Goal: Information Seeking & Learning: Find specific fact

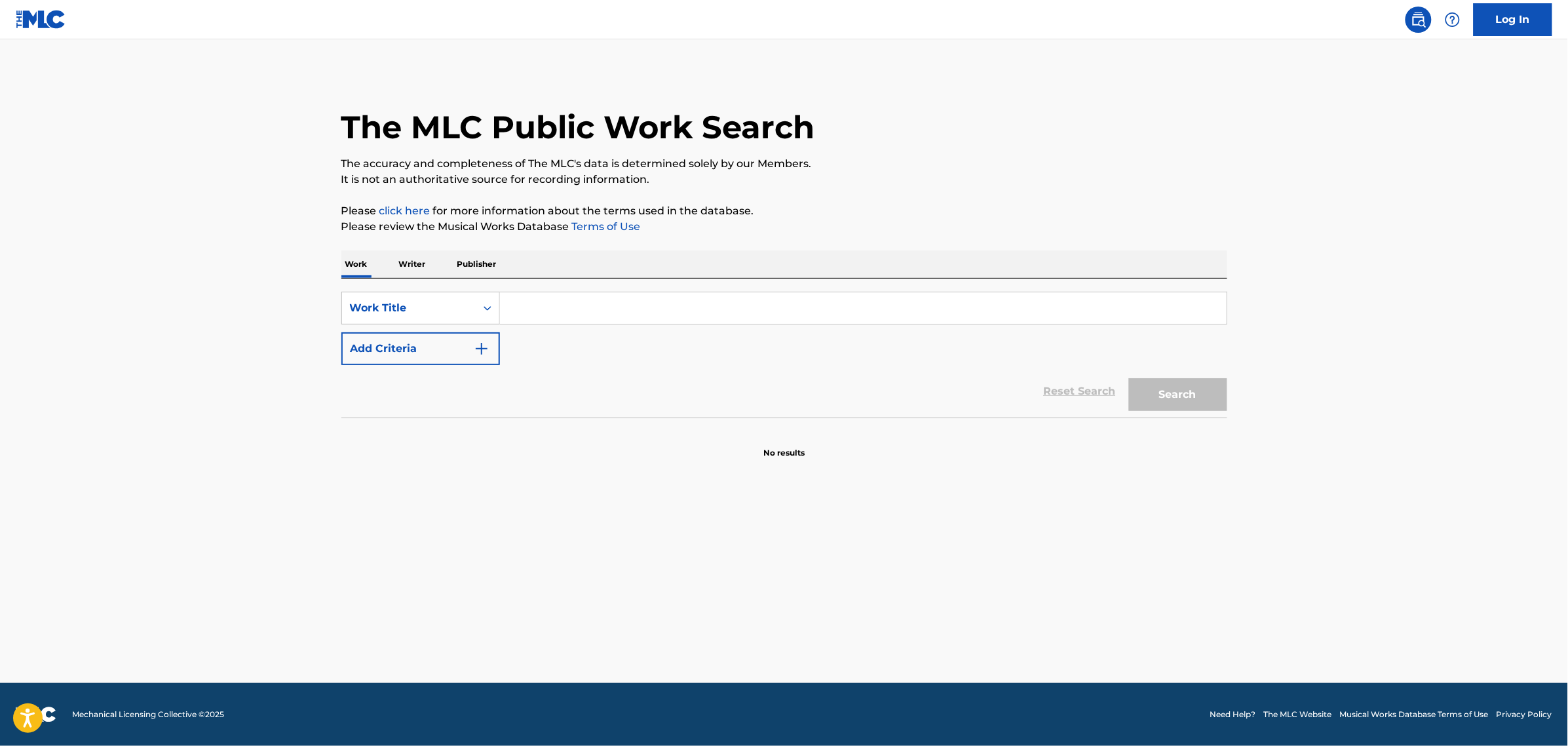
click at [454, 347] on button "Add Criteria" at bounding box center [420, 348] width 158 height 32
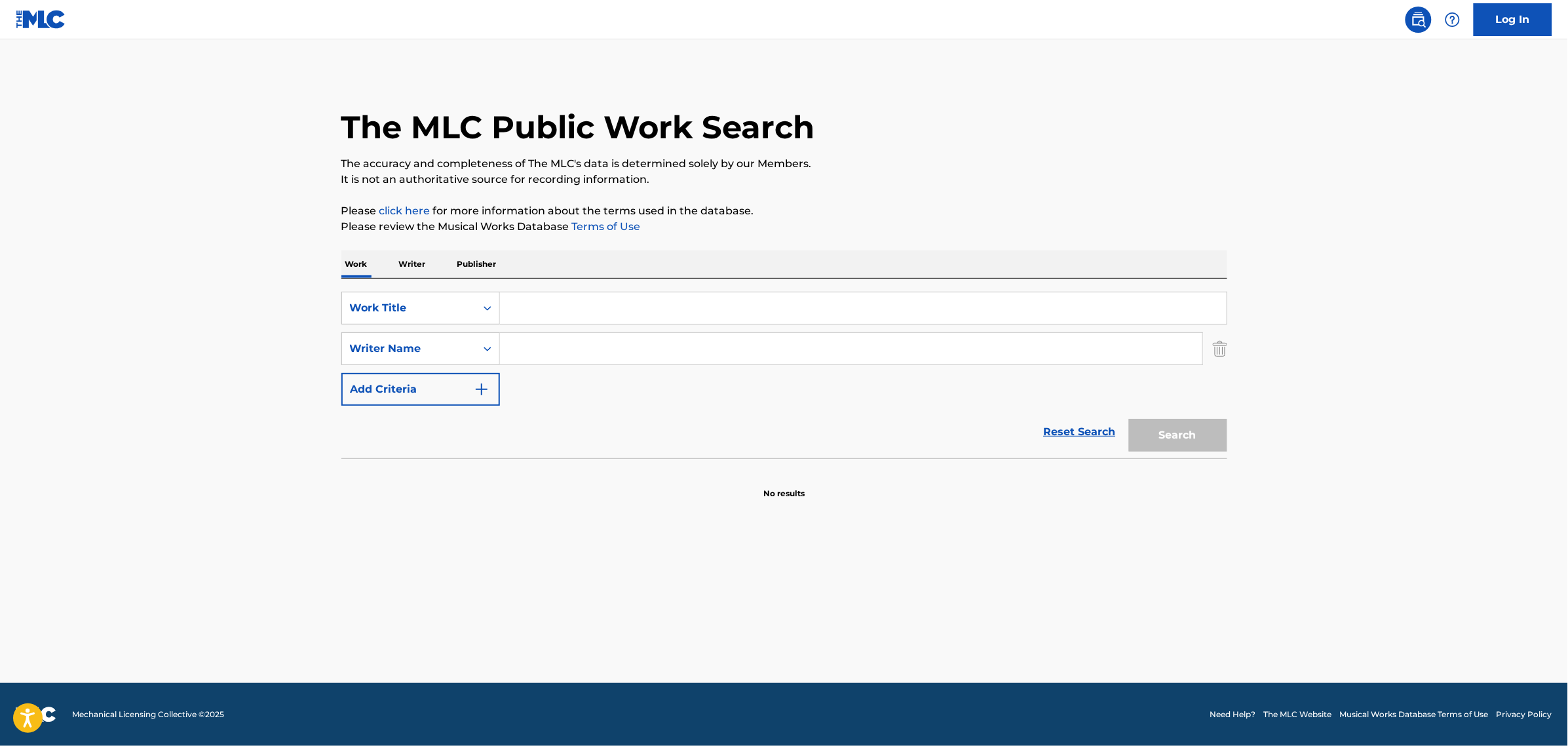
click at [539, 319] on input "Search Form" at bounding box center [863, 308] width 727 height 32
paste input "1143045990"
type input "1"
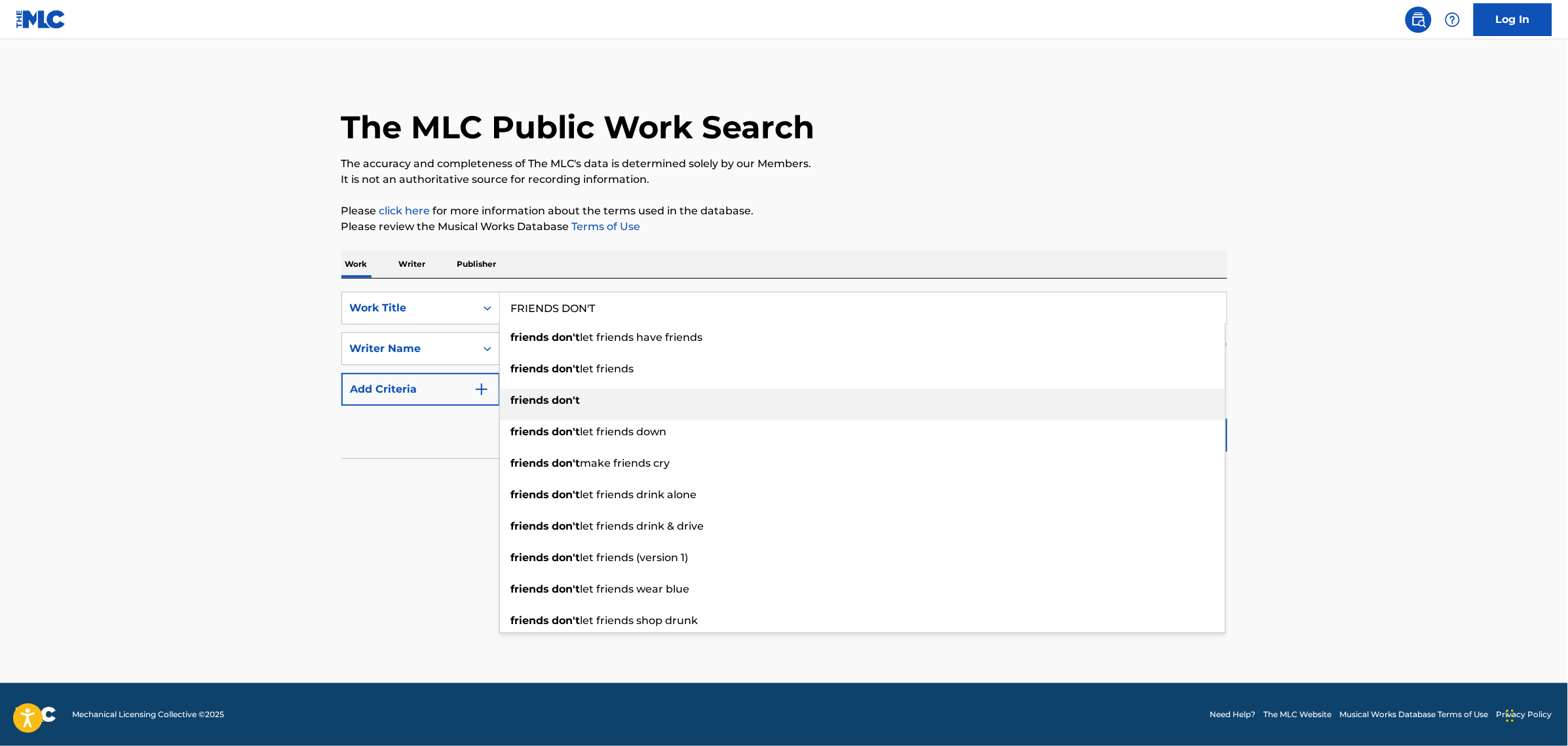
type input "FRIENDS DON'T"
click at [576, 398] on strong "don't" at bounding box center [566, 400] width 28 height 12
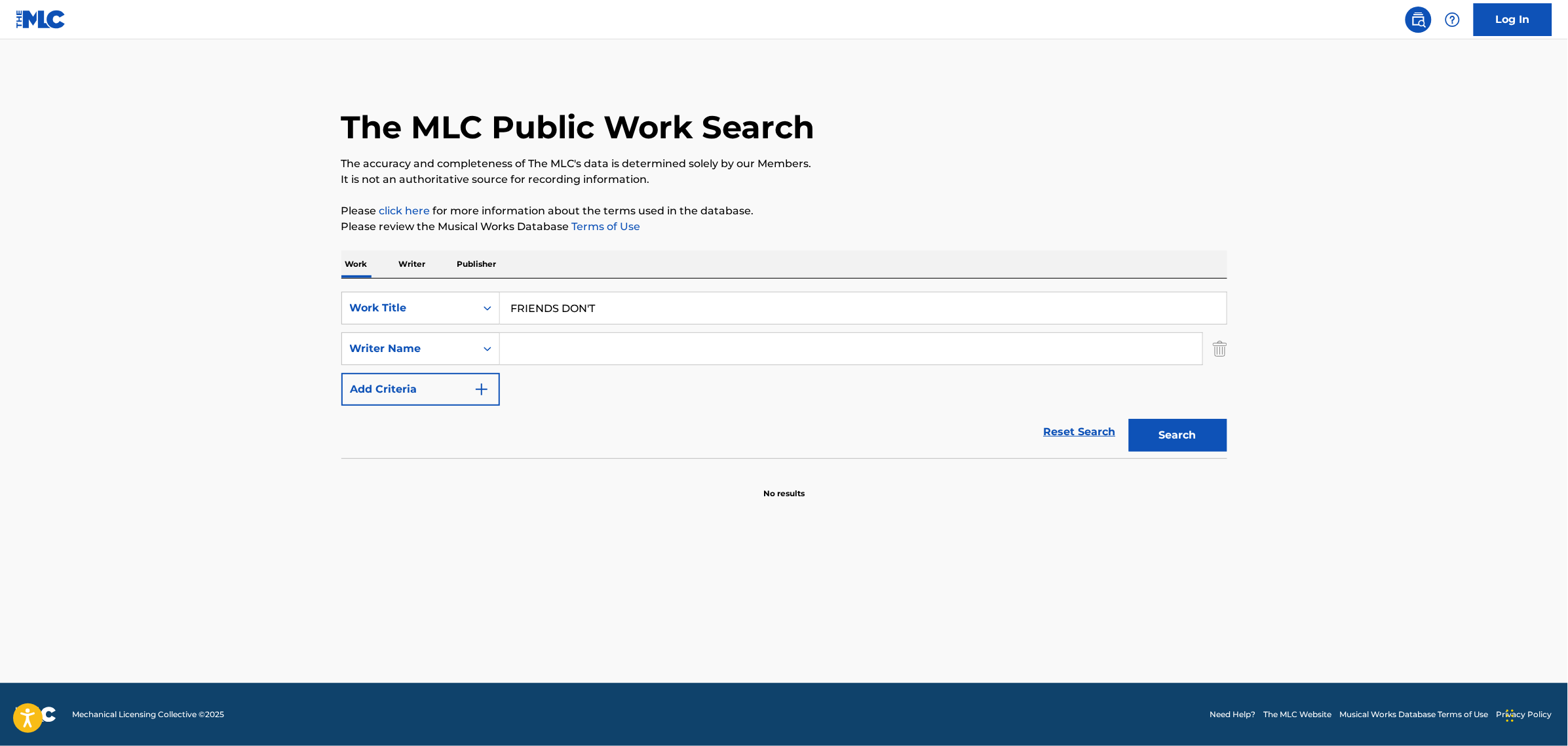
click at [582, 358] on input "Search Form" at bounding box center [851, 349] width 703 height 32
type input "[PERSON_NAME]"
click at [1129, 419] on button "Search" at bounding box center [1178, 435] width 98 height 32
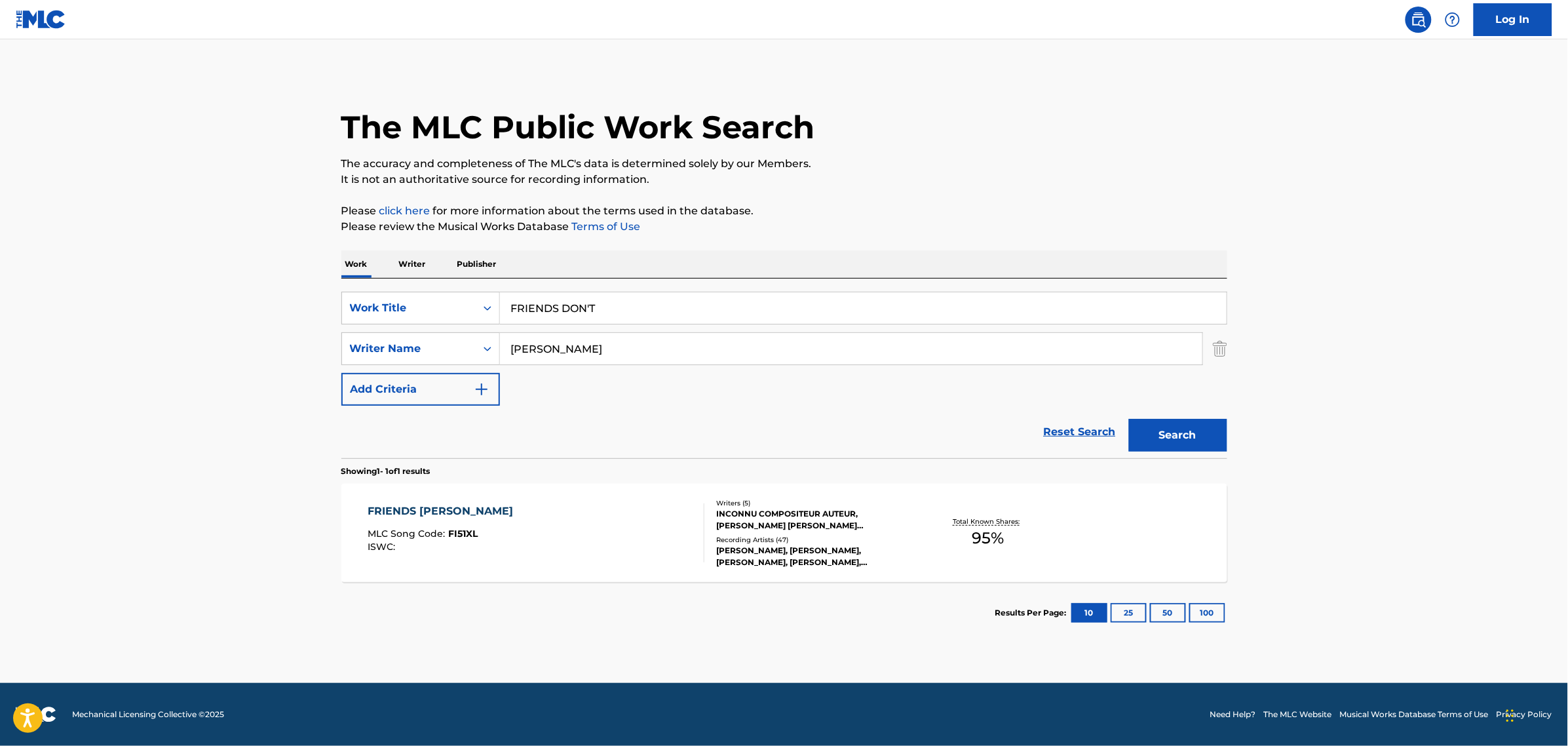
click at [551, 519] on div "FRIENDS DON T MLC Song Code : FI51XL ISWC :" at bounding box center [536, 533] width 337 height 59
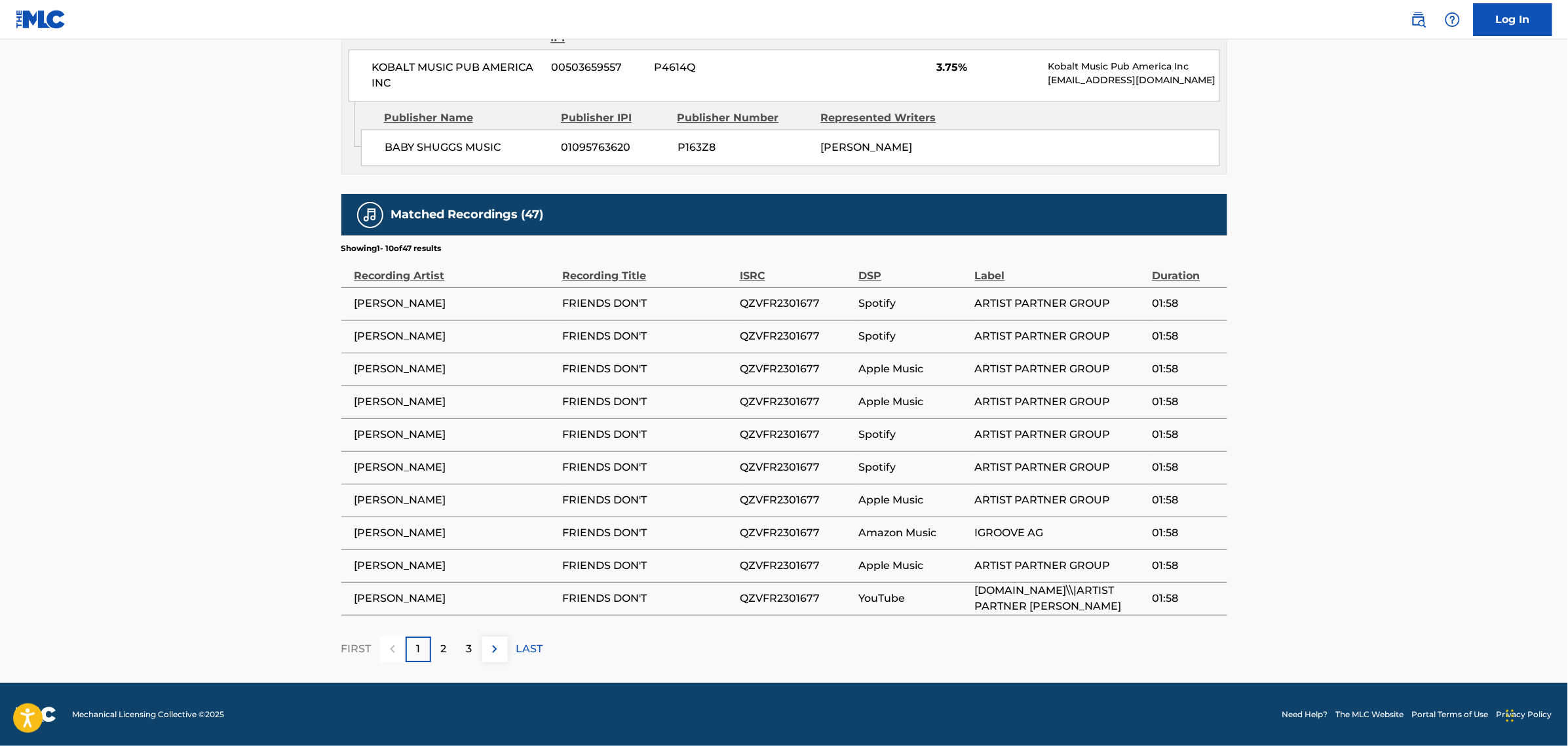
scroll to position [1321, 0]
click at [745, 308] on span "QZVFR2301677" at bounding box center [795, 304] width 112 height 16
copy span "QZVFR2301677"
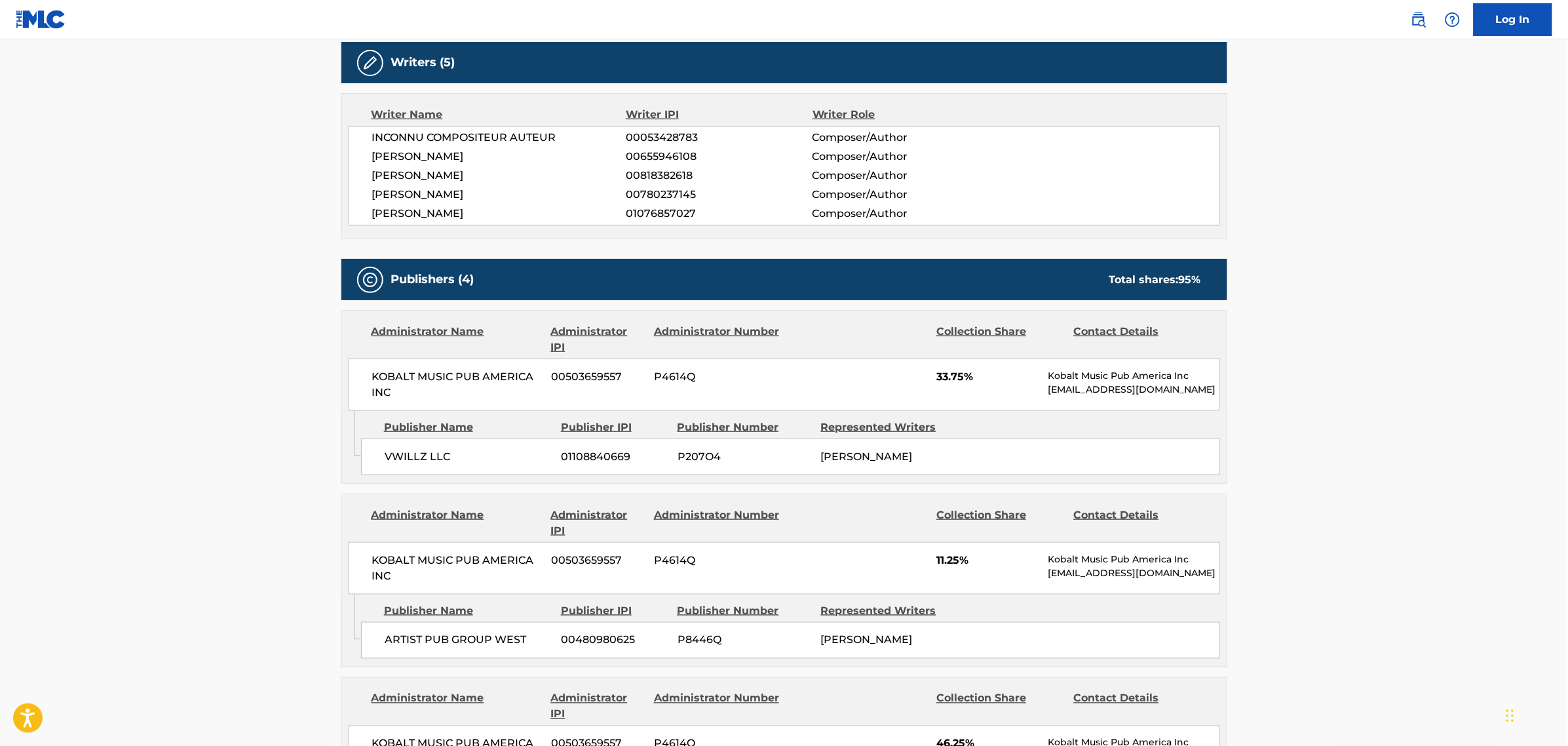
scroll to position [0, 0]
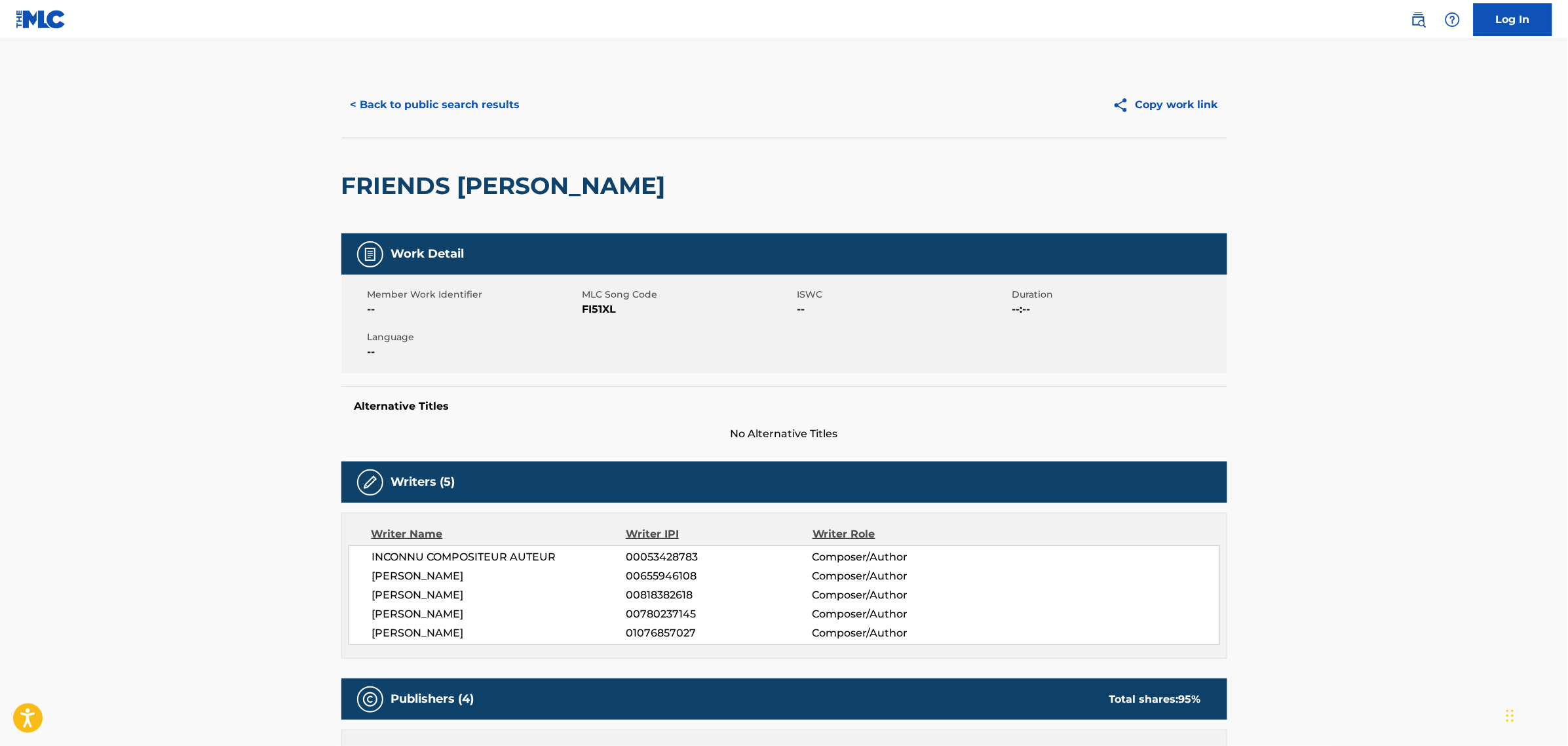
click at [454, 112] on button "< Back to public search results" at bounding box center [435, 104] width 188 height 32
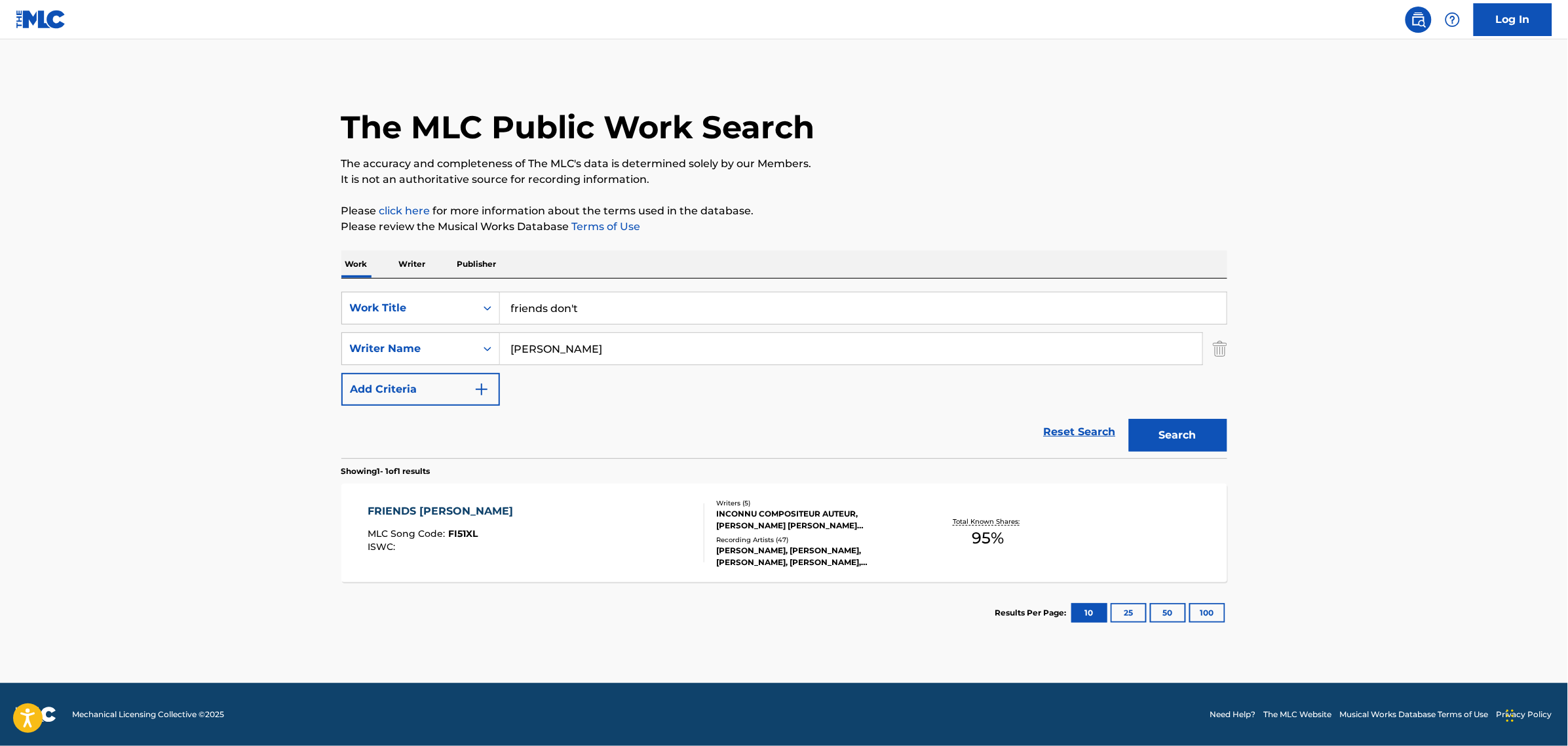
click at [544, 313] on input "friends don't" at bounding box center [863, 308] width 727 height 32
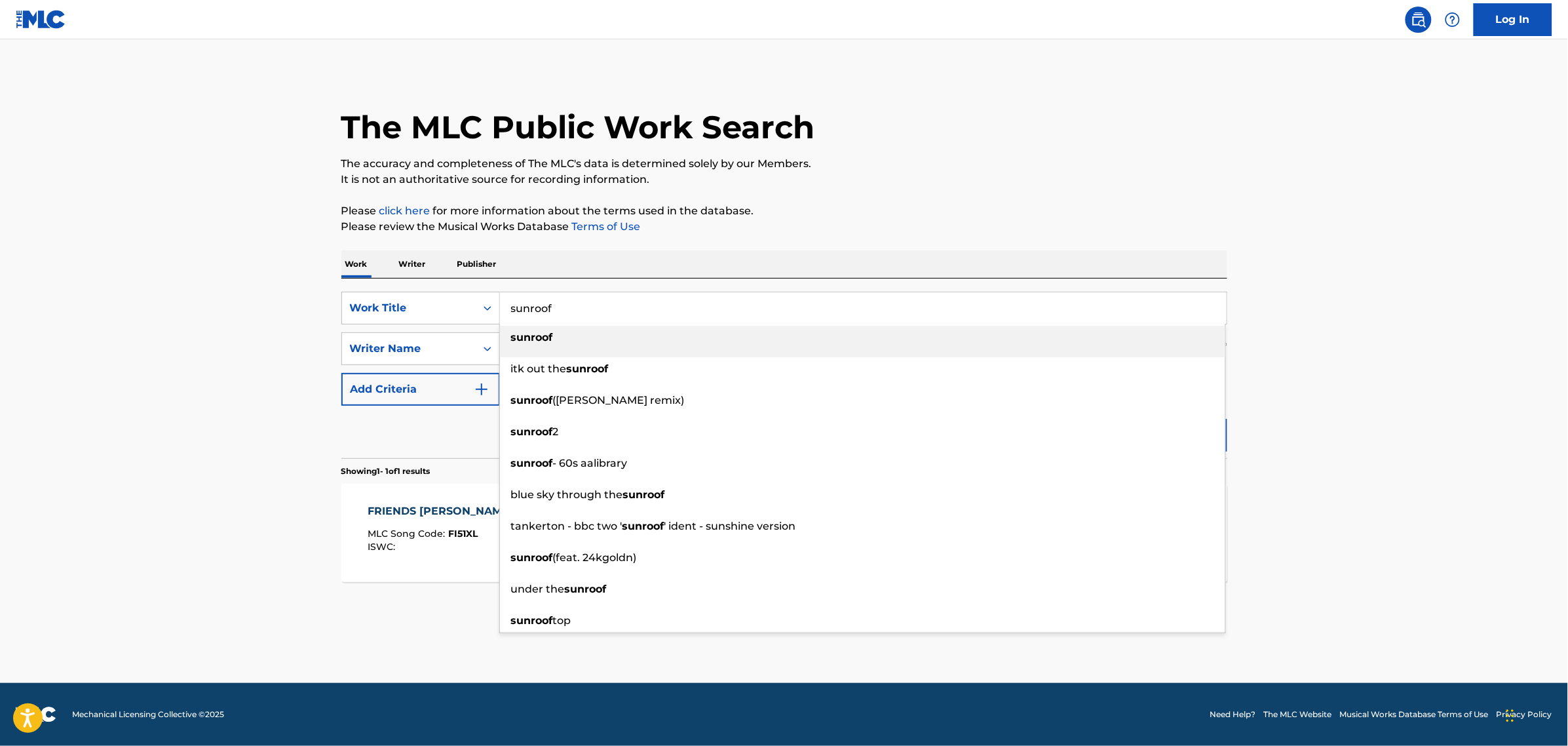
type input "sunroof"
click at [549, 336] on strong "sunroof" at bounding box center [532, 338] width 42 height 12
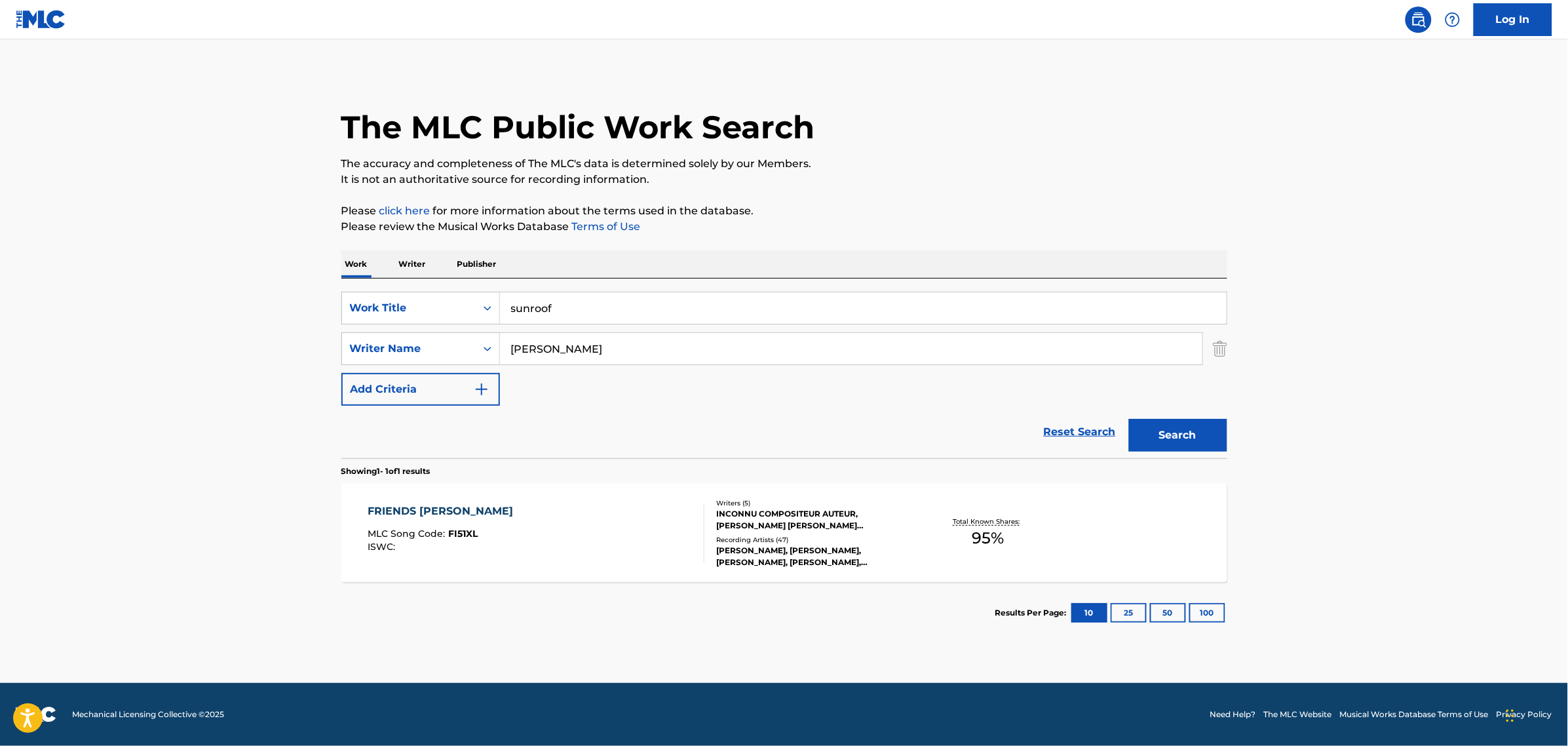
click at [638, 339] on input "[PERSON_NAME]" at bounding box center [851, 349] width 703 height 32
type input "[PERSON_NAME]"
click at [1154, 427] on button "Search" at bounding box center [1178, 435] width 98 height 32
click at [540, 532] on div "SUNROOF MLC Song Code : S570UB ISWC :" at bounding box center [536, 533] width 337 height 59
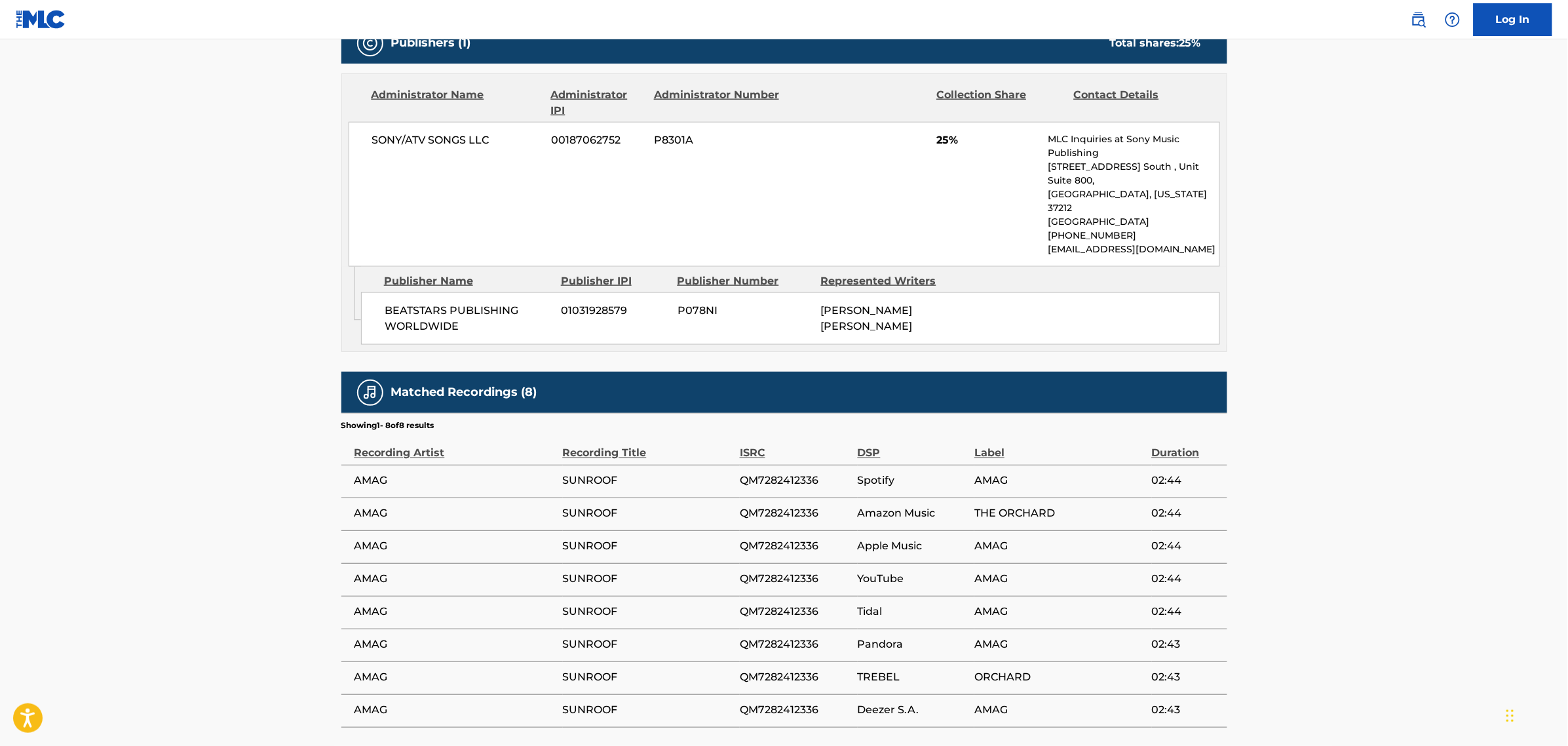
scroll to position [656, 0]
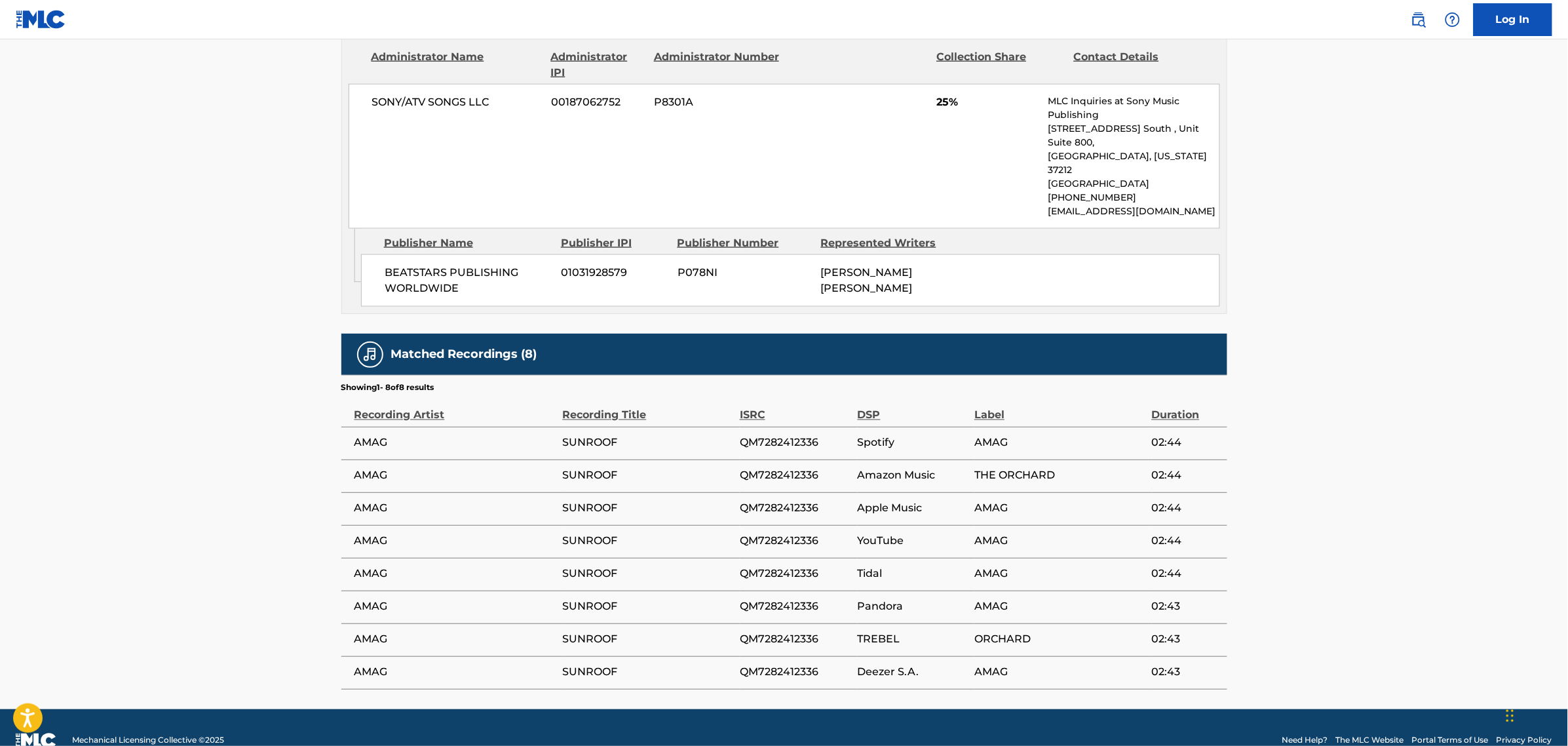
click at [771, 436] on span "QM7282412336" at bounding box center [795, 443] width 112 height 16
copy span "QM7282412336"
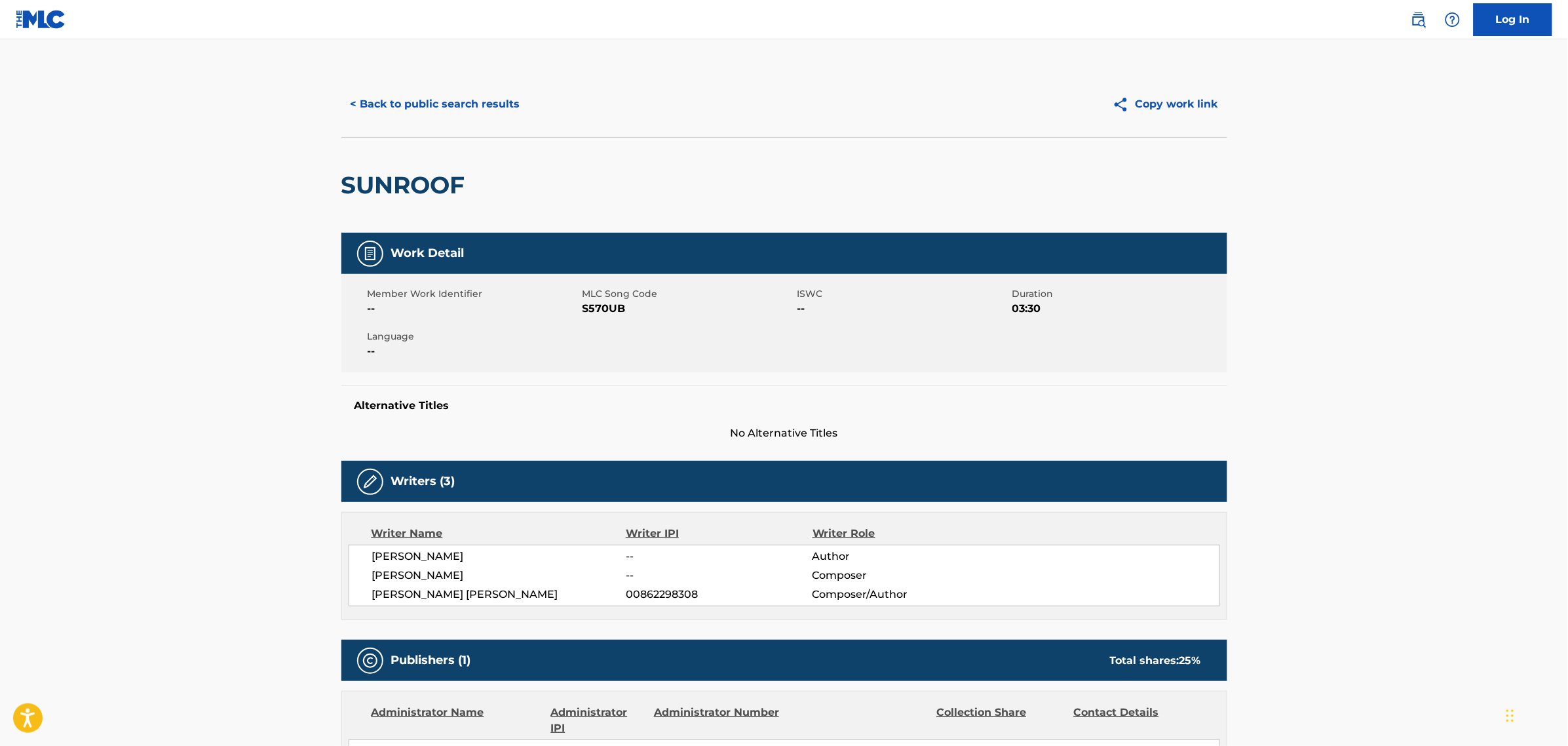
scroll to position [0, 0]
click at [472, 98] on button "< Back to public search results" at bounding box center [435, 104] width 188 height 32
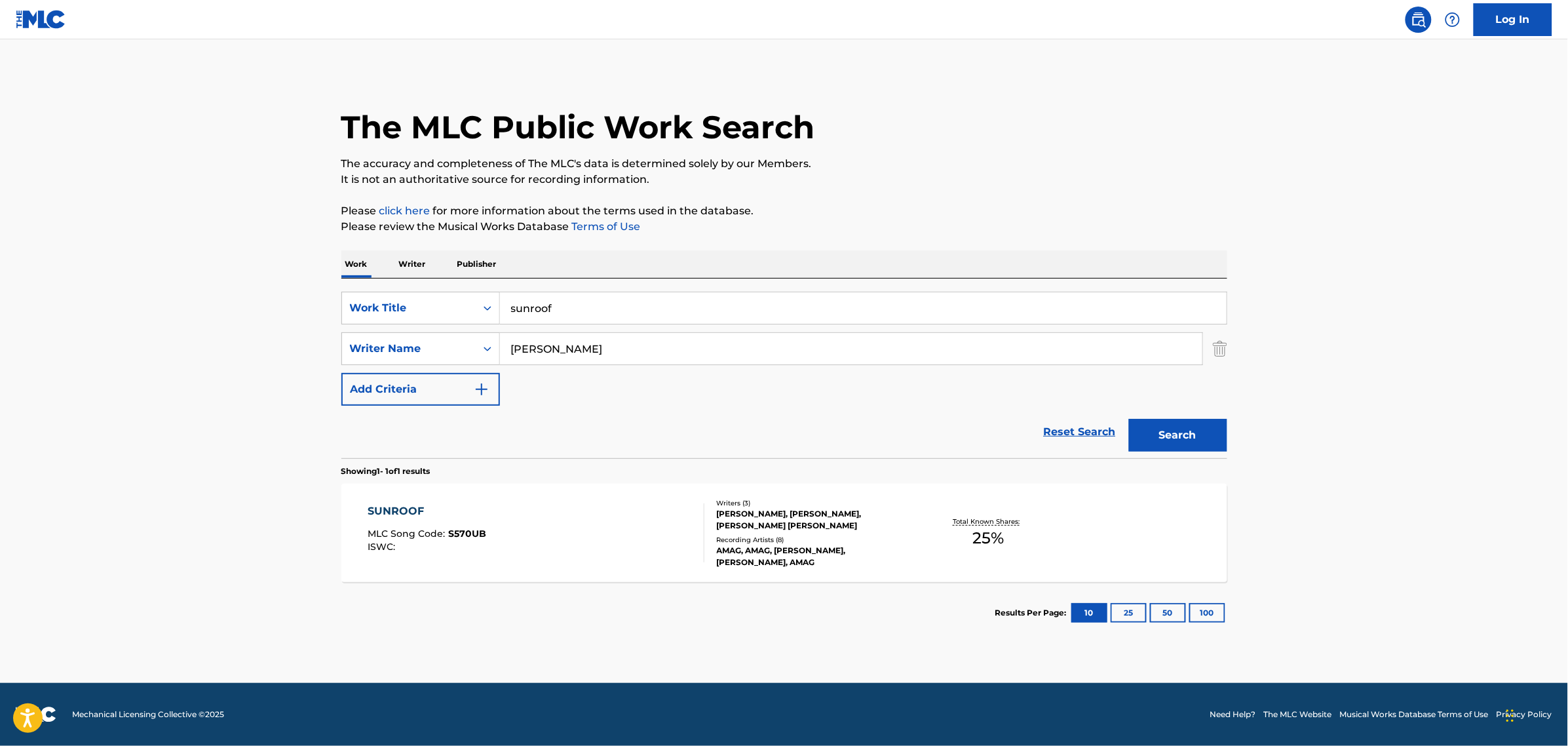
click at [581, 310] on input "sunroof" at bounding box center [863, 308] width 727 height 32
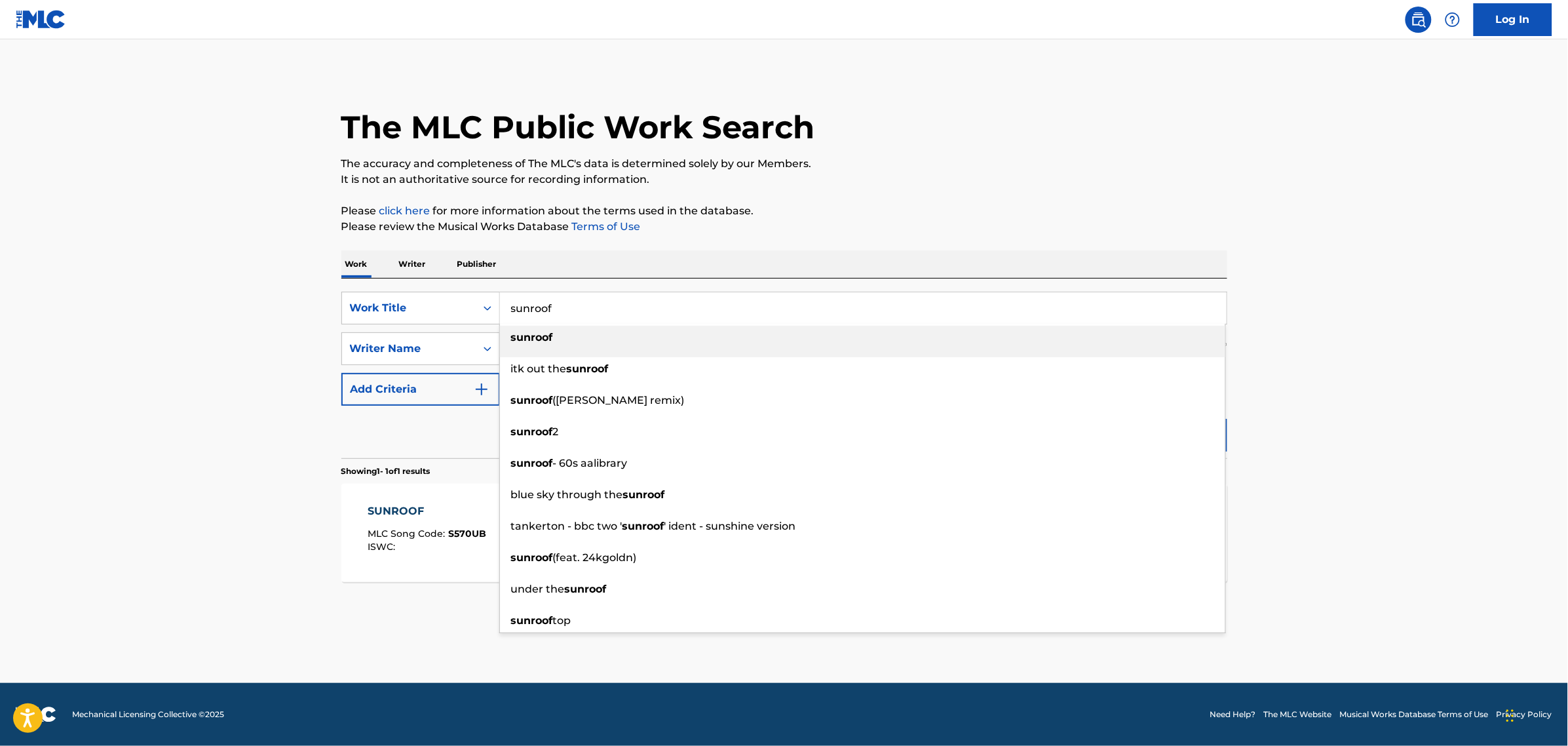
paste input "Moonlite"
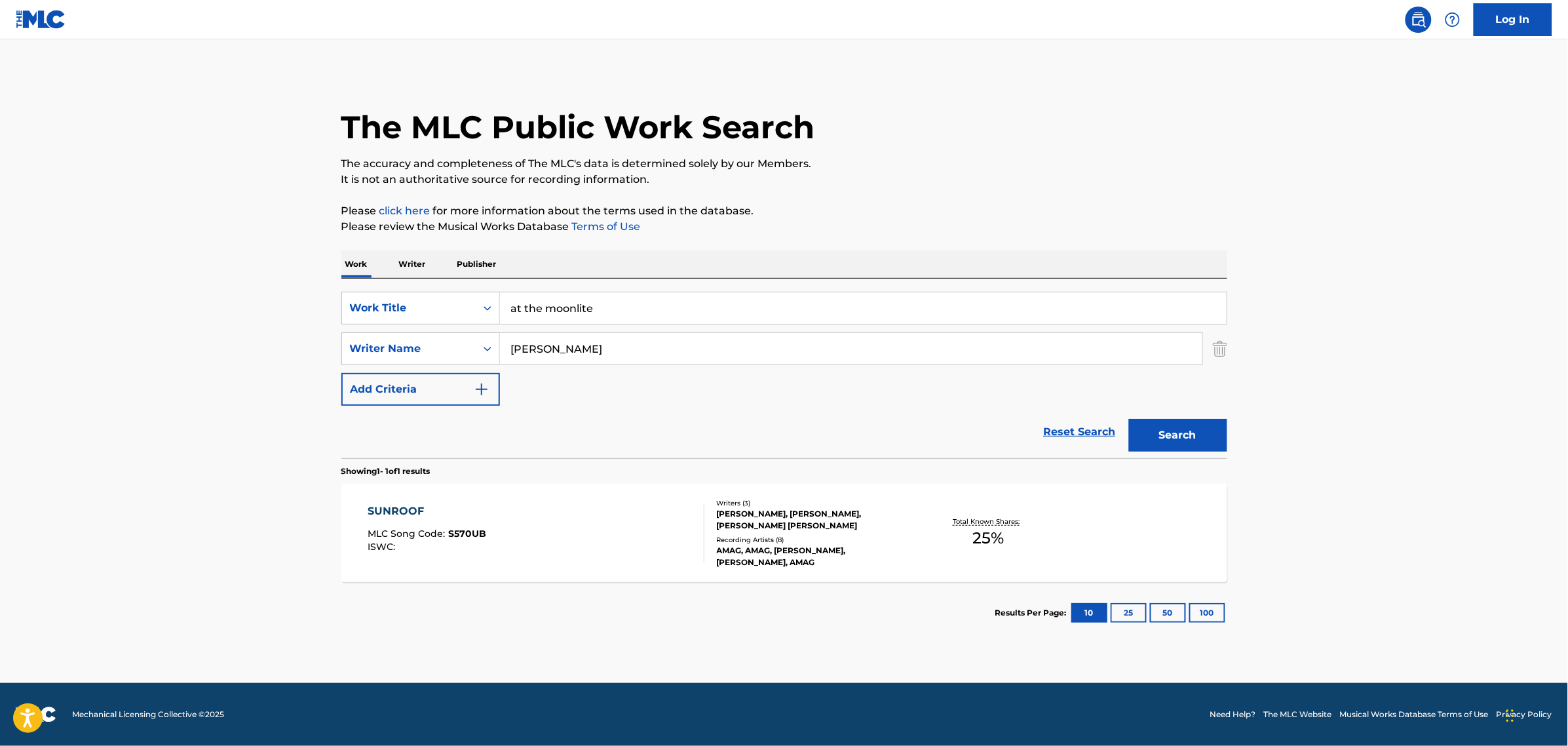
click at [1172, 444] on button "Search" at bounding box center [1178, 435] width 98 height 32
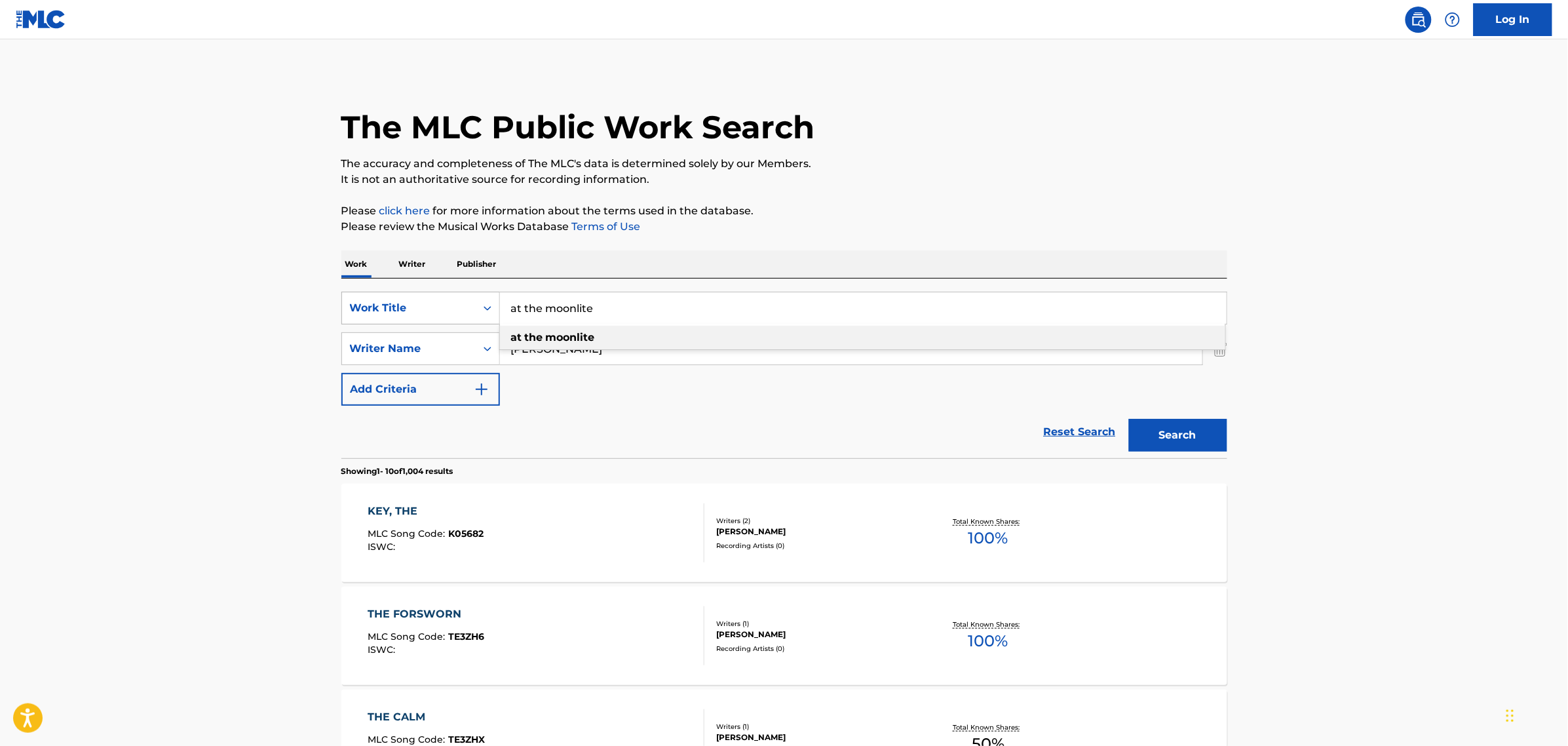
drag, startPoint x: 548, startPoint y: 310, endPoint x: 447, endPoint y: 307, distance: 101.0
click at [447, 307] on div "SearchWithCriteriadd8e95ac-ce48-482b-897b-be352381087b Work Title at the moonli…" at bounding box center [784, 307] width 886 height 32
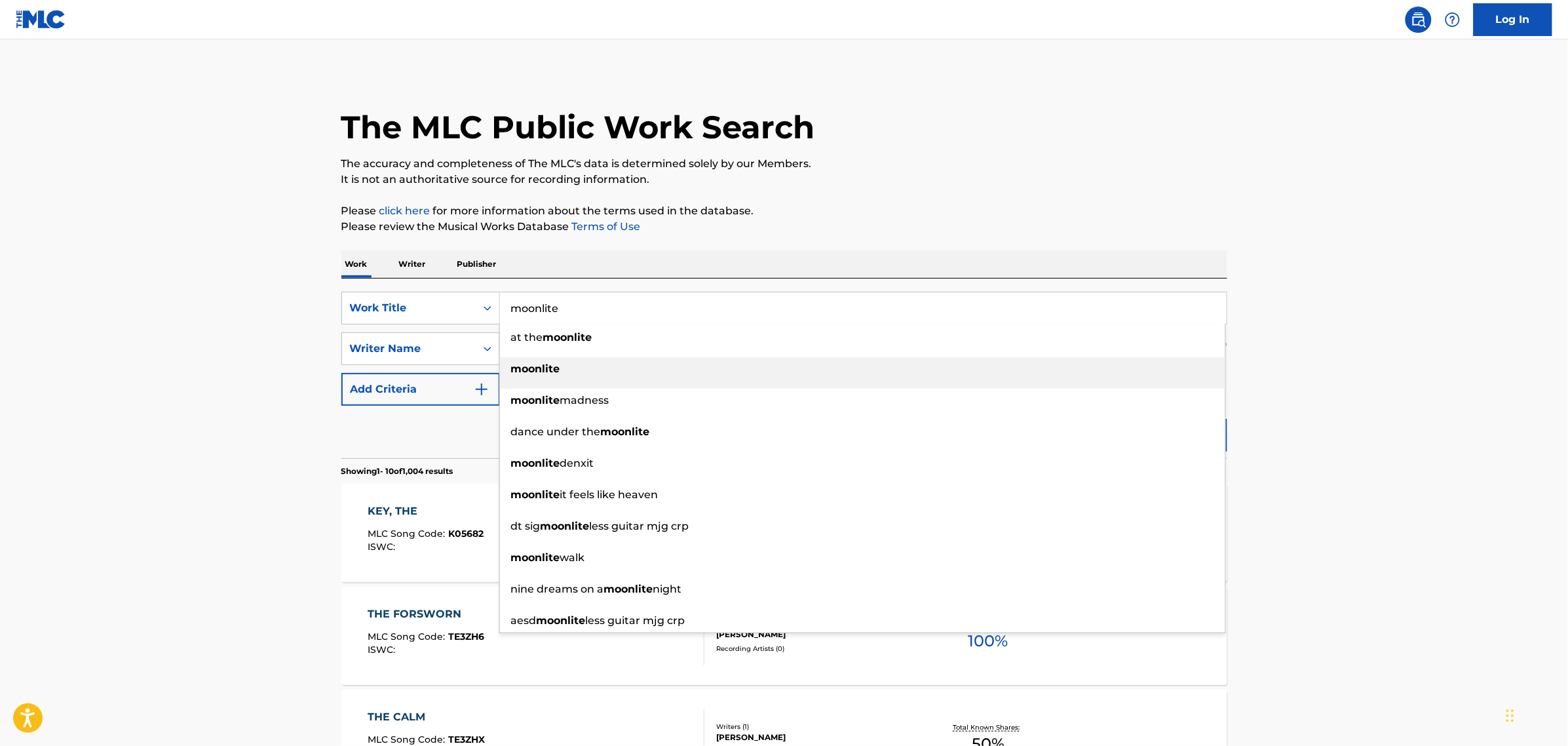
type input "moonlite"
click at [598, 378] on div "moonlite" at bounding box center [862, 368] width 725 height 23
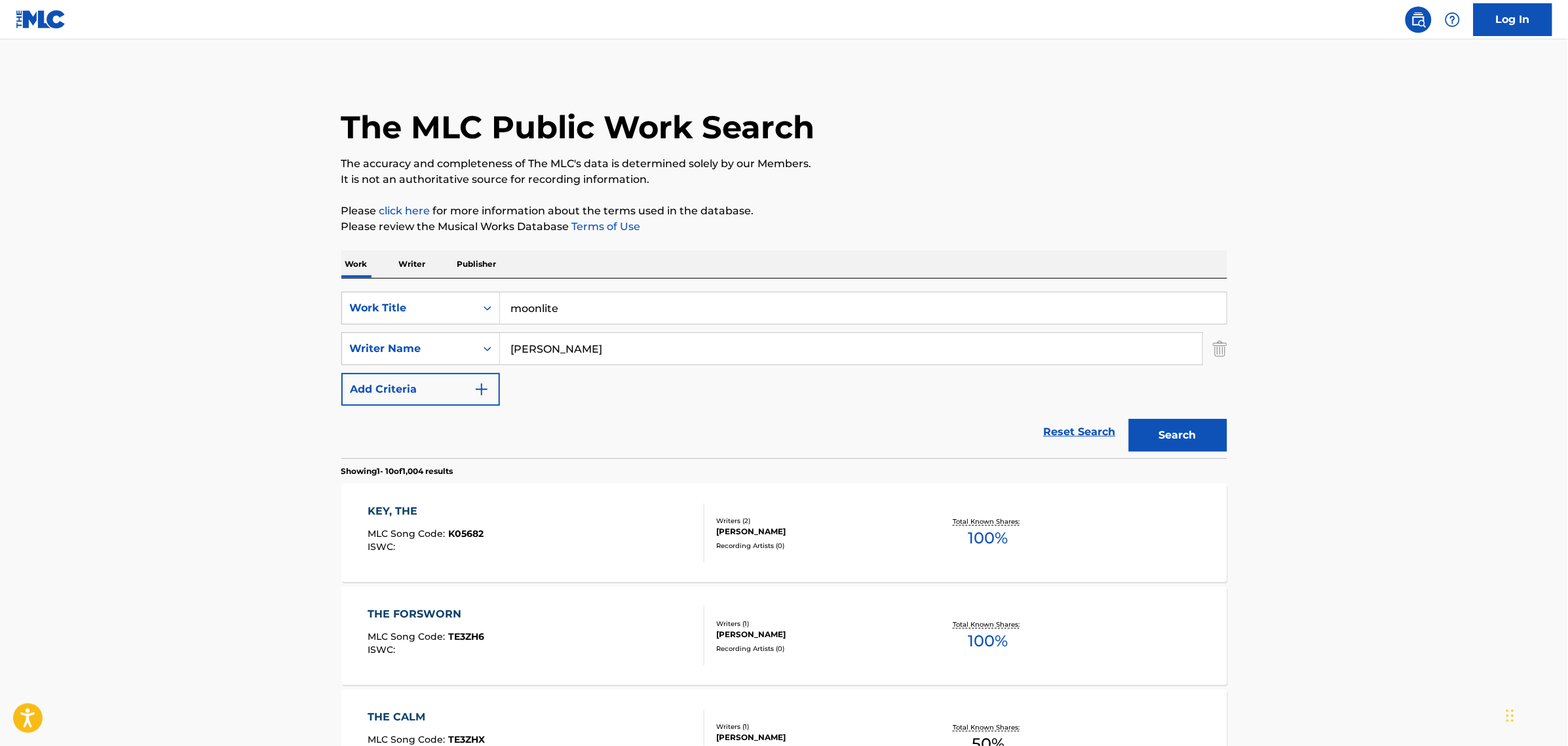
click at [1189, 451] on button "Search" at bounding box center [1178, 435] width 98 height 32
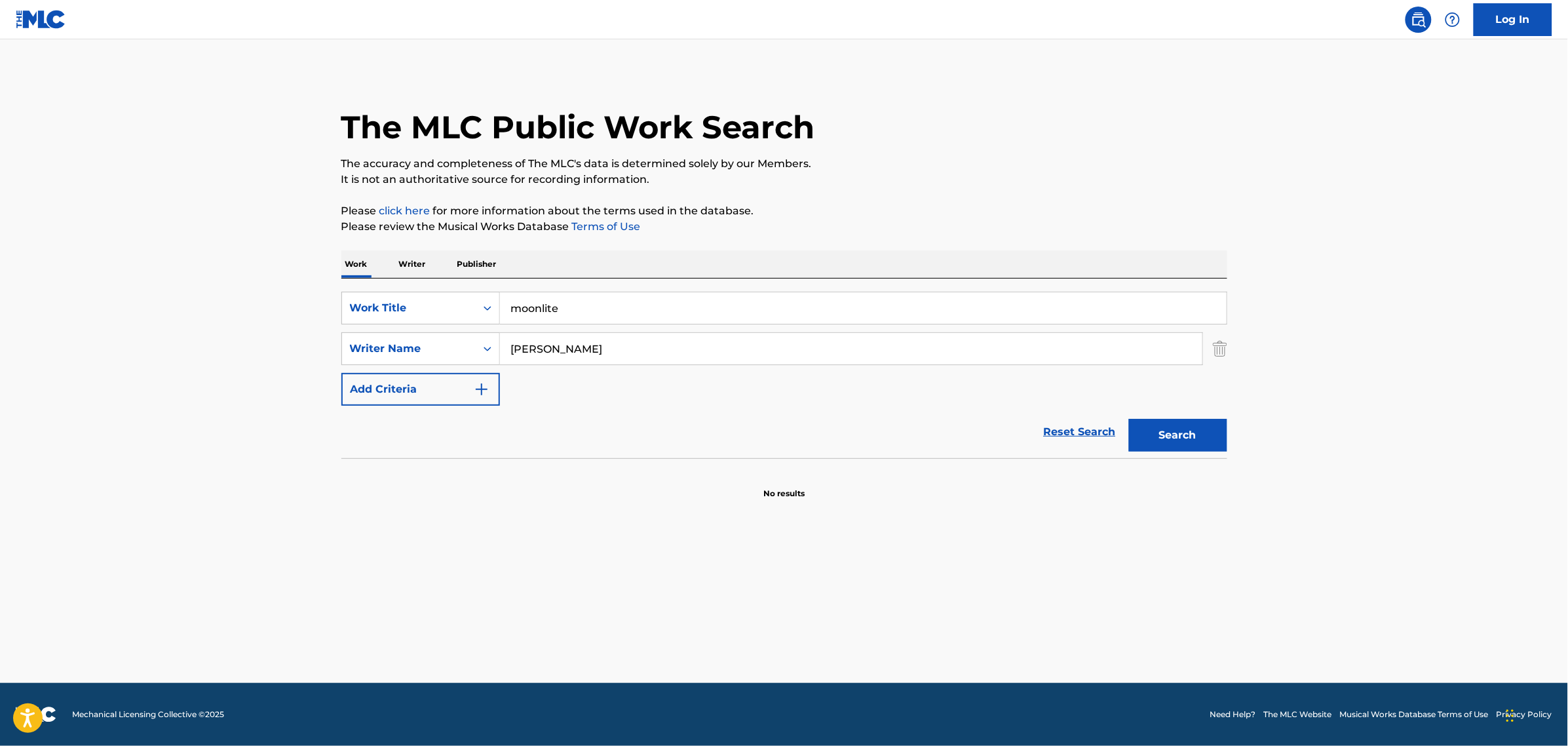
click at [655, 359] on input "[PERSON_NAME]" at bounding box center [851, 349] width 703 height 32
click at [652, 357] on input "[PERSON_NAME]" at bounding box center [851, 349] width 703 height 32
click at [547, 348] on input "[PERSON_NAME]" at bounding box center [851, 349] width 703 height 32
type input "[PERSON_NAME]"
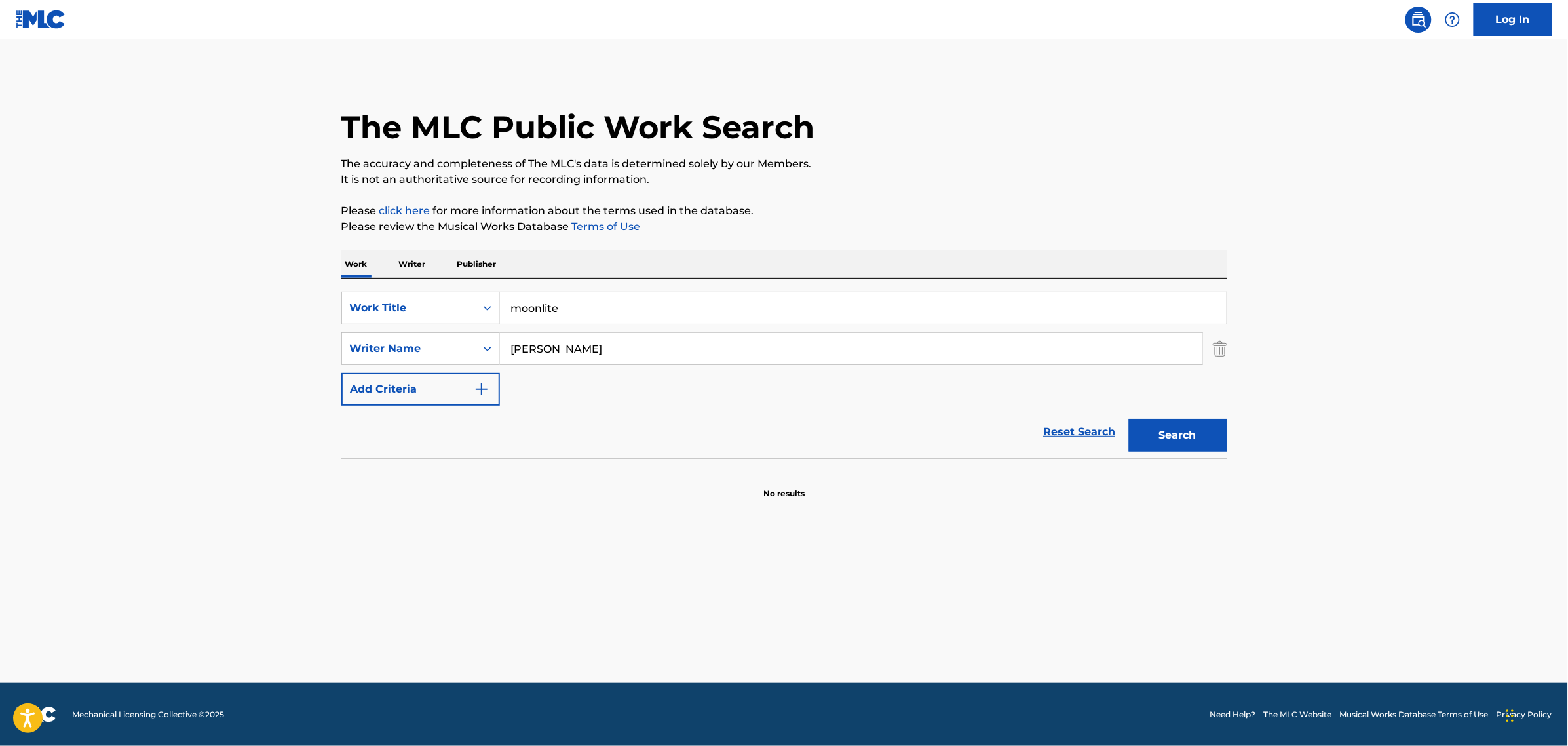
click at [1129, 419] on button "Search" at bounding box center [1178, 435] width 98 height 32
click at [1190, 438] on button "Search" at bounding box center [1178, 435] width 98 height 32
click at [597, 296] on input "moonlite" at bounding box center [863, 308] width 727 height 32
click at [597, 295] on input "moonlite" at bounding box center [863, 308] width 727 height 32
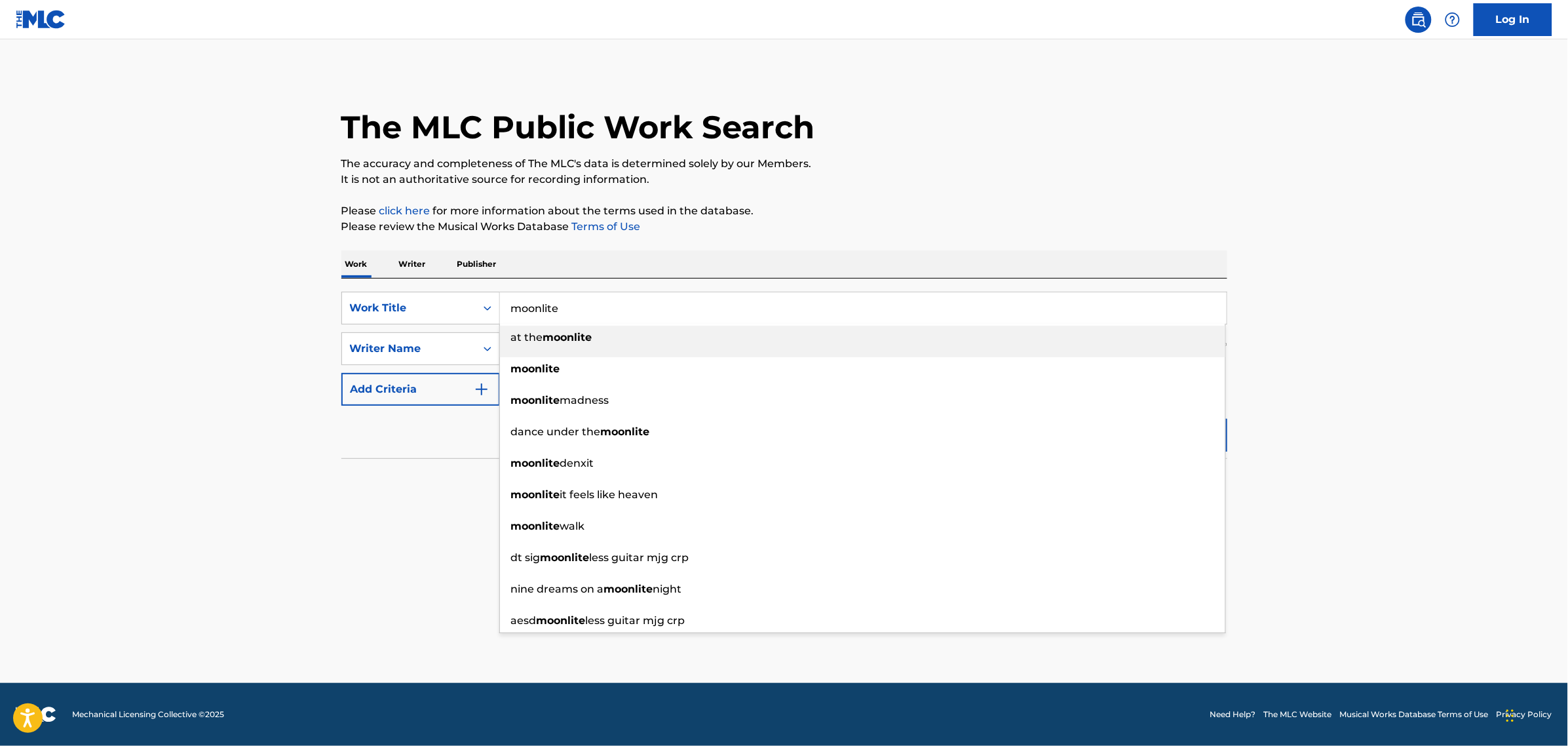
paste input "What about m"
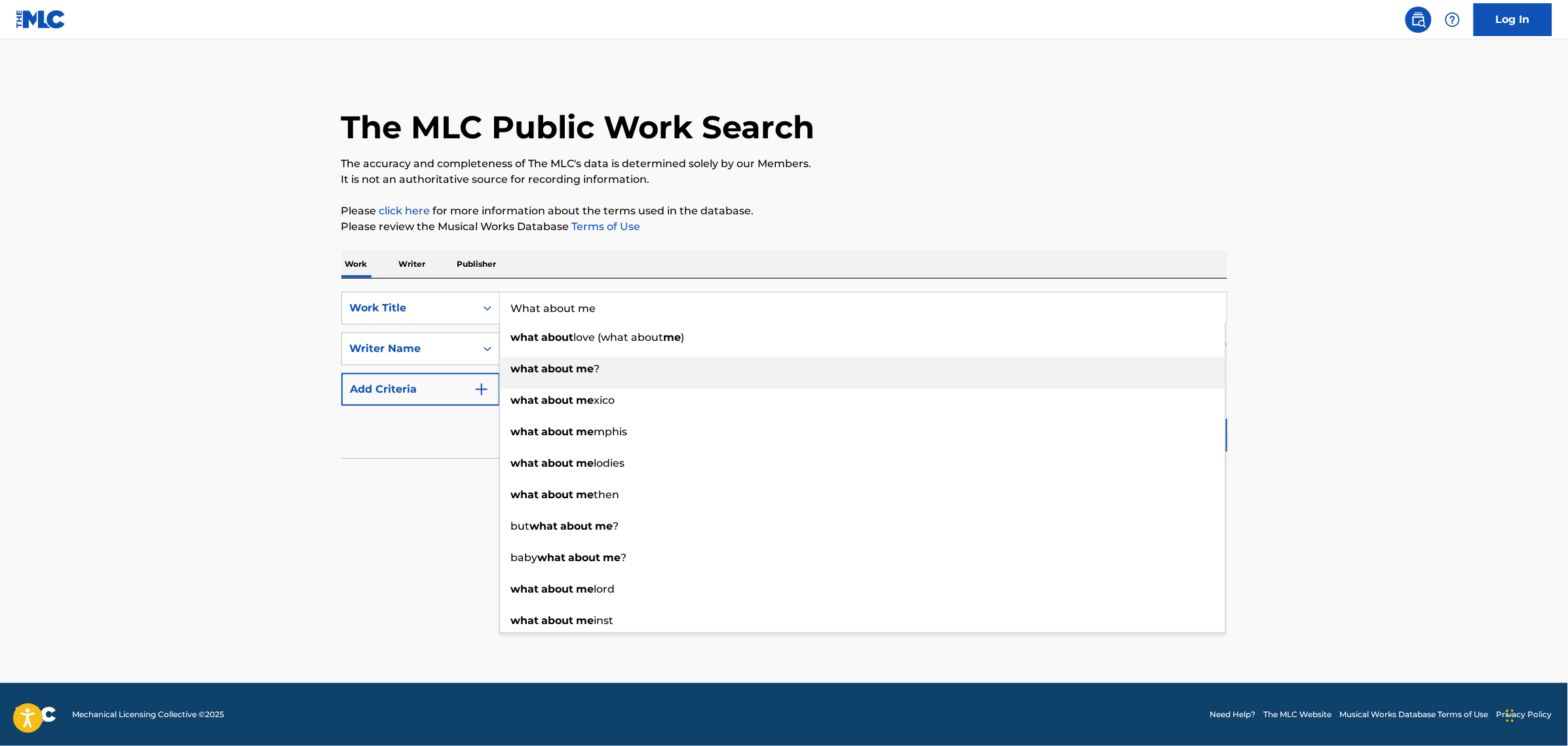
click at [511, 357] on div "what about me ?" at bounding box center [862, 368] width 725 height 23
type input "what about me?"
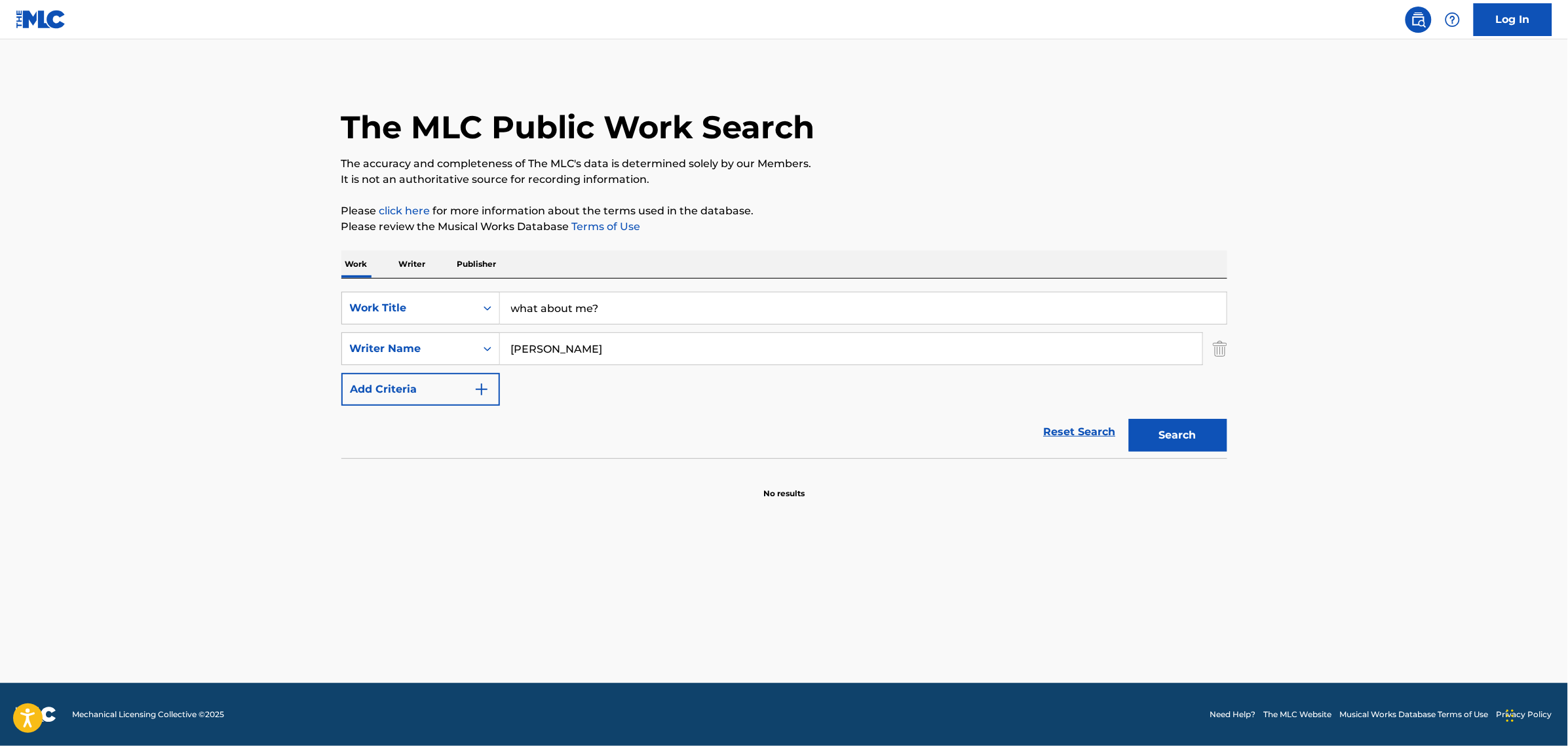
click at [601, 346] on input "[PERSON_NAME]" at bounding box center [851, 349] width 703 height 32
type input "[PERSON_NAME]"
click at [1174, 433] on button "Search" at bounding box center [1178, 435] width 98 height 32
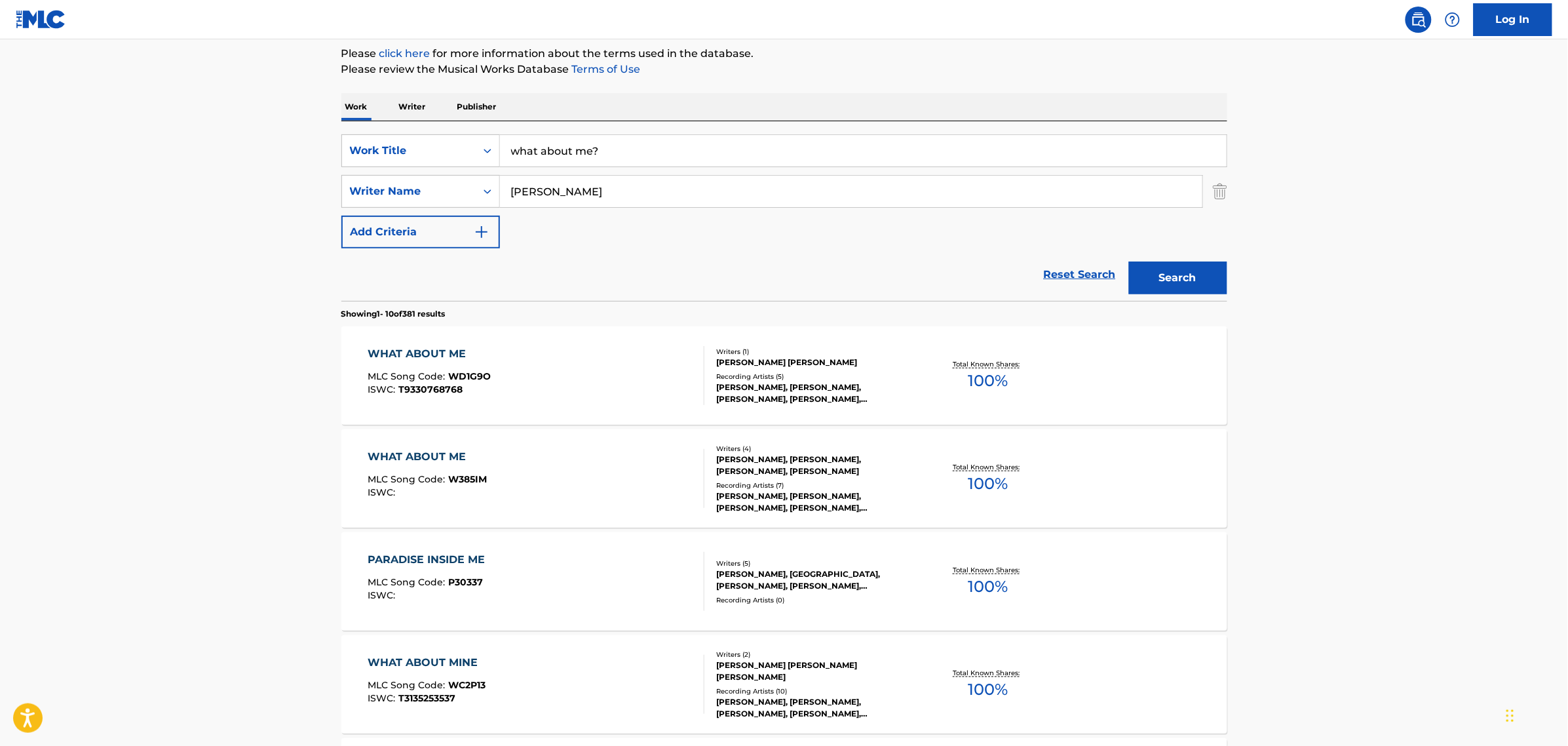
scroll to position [164, 0]
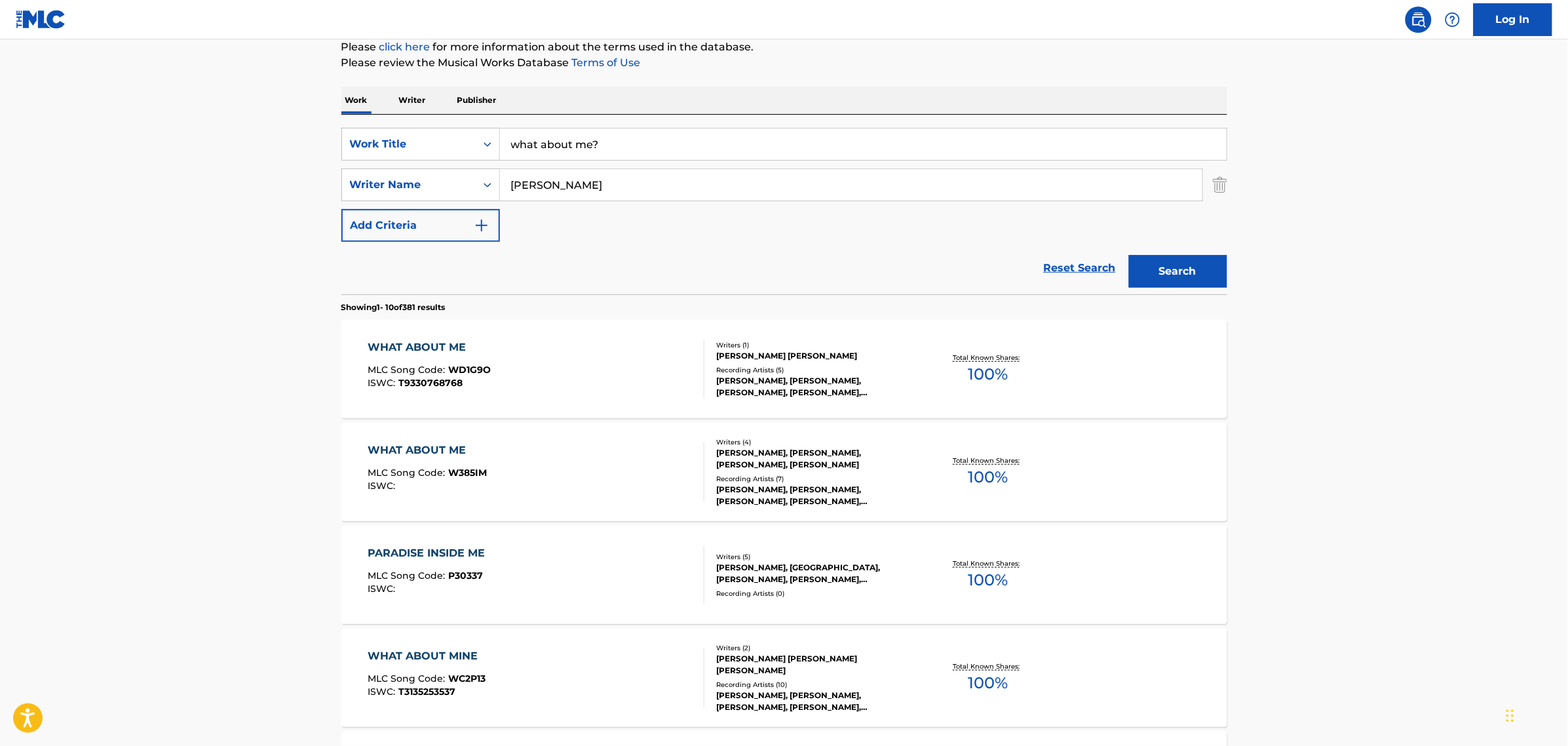
click at [555, 473] on div "WHAT ABOUT ME MLC Song Code : W385IM ISWC :" at bounding box center [536, 472] width 337 height 59
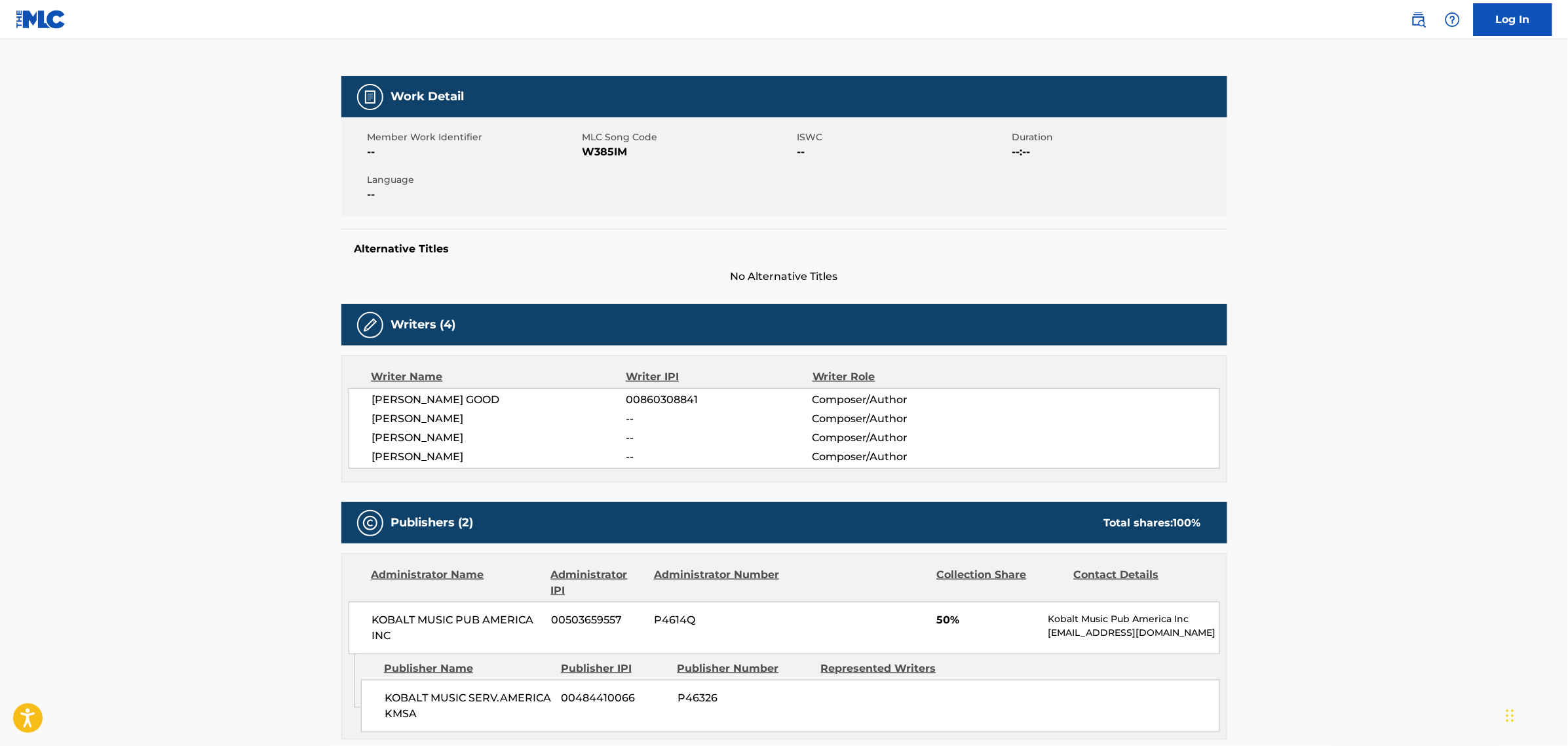
scroll to position [164, 0]
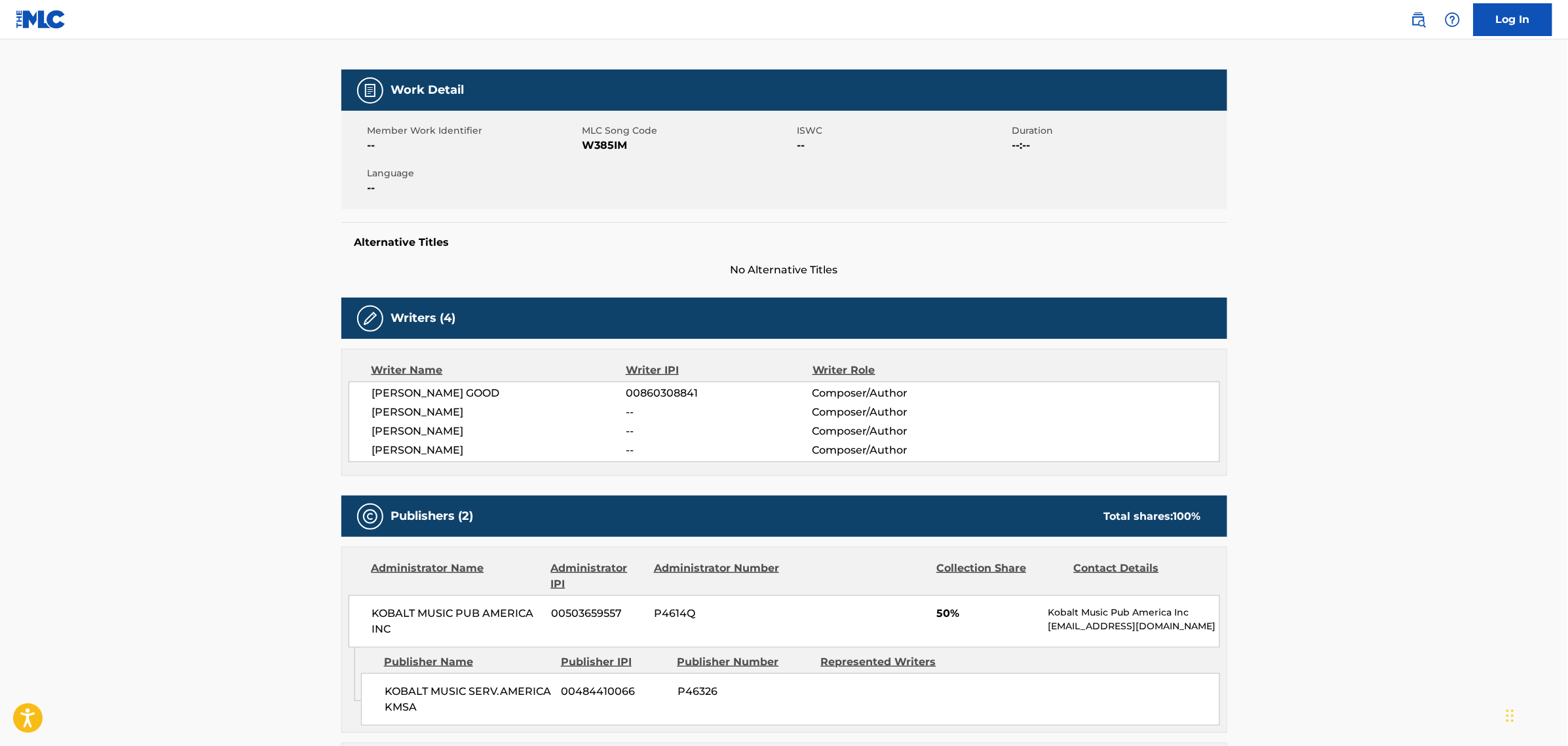
click at [659, 396] on span "00860308841" at bounding box center [718, 393] width 186 height 16
copy span "00860308841"
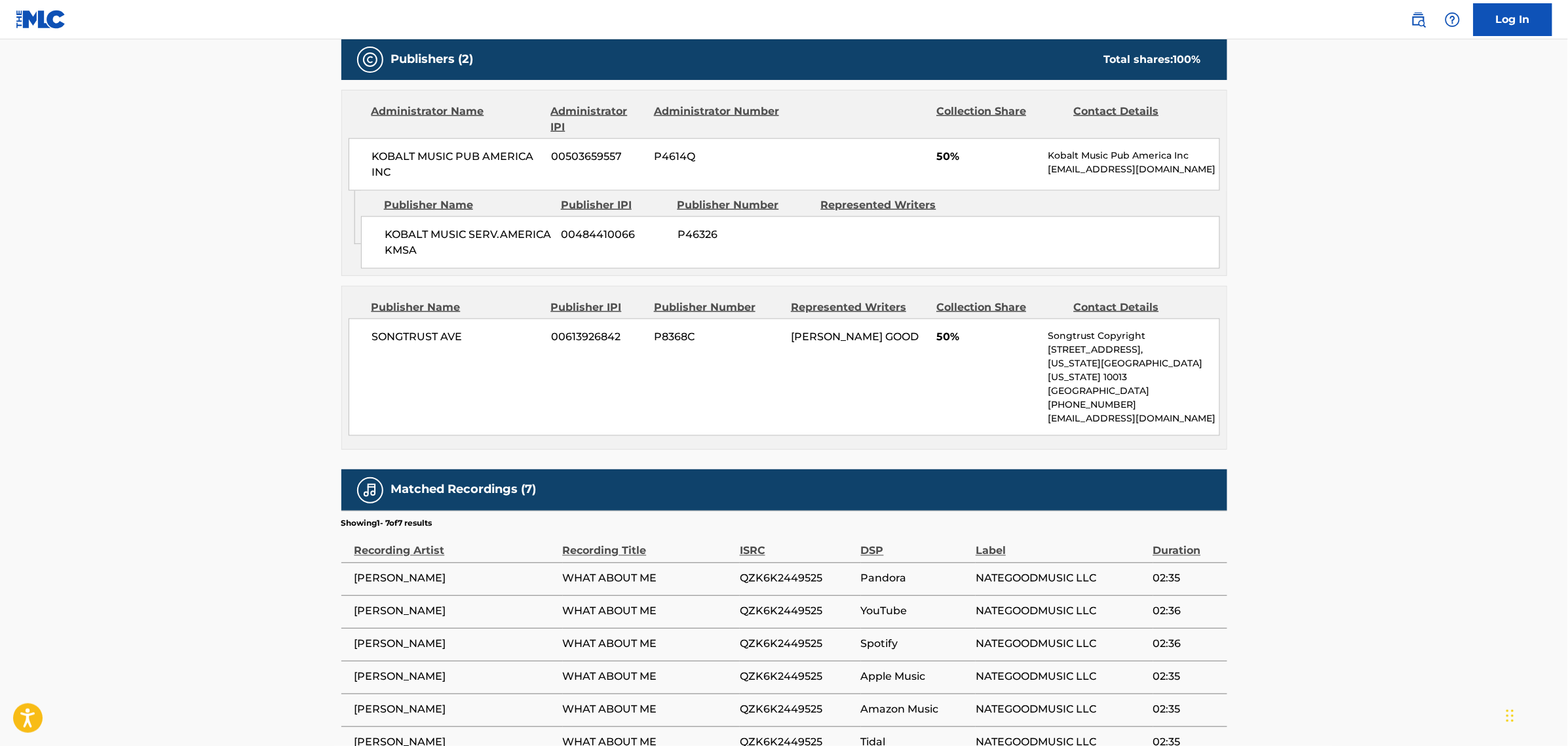
scroll to position [738, 0]
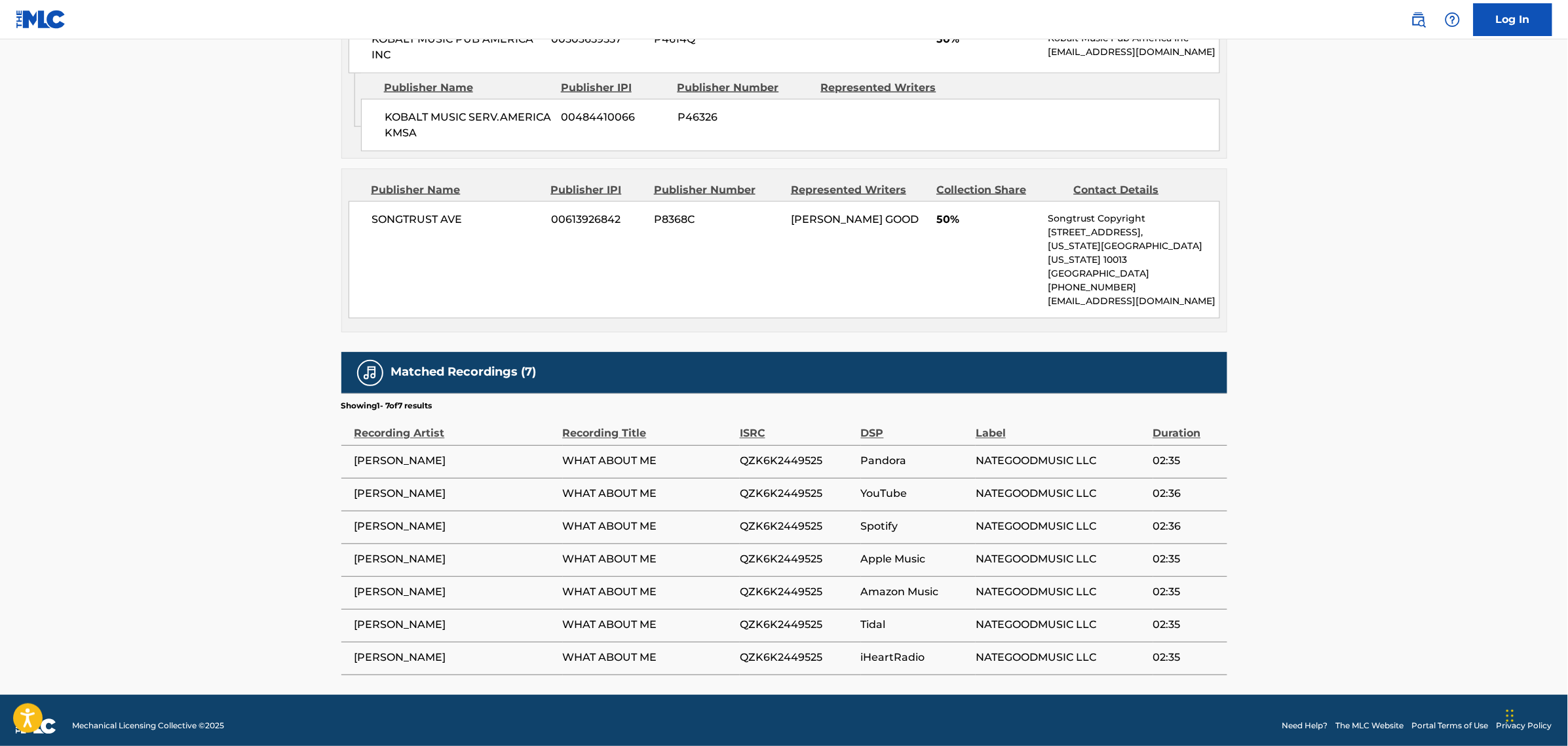
click at [804, 454] on span "QZK6K2449525" at bounding box center [797, 461] width 115 height 16
click at [804, 445] on td "QZK6K2449525" at bounding box center [800, 461] width 121 height 32
click at [806, 462] on td "QZK6K2449525" at bounding box center [800, 461] width 121 height 32
click at [804, 454] on span "QZK6K2449525" at bounding box center [797, 461] width 115 height 16
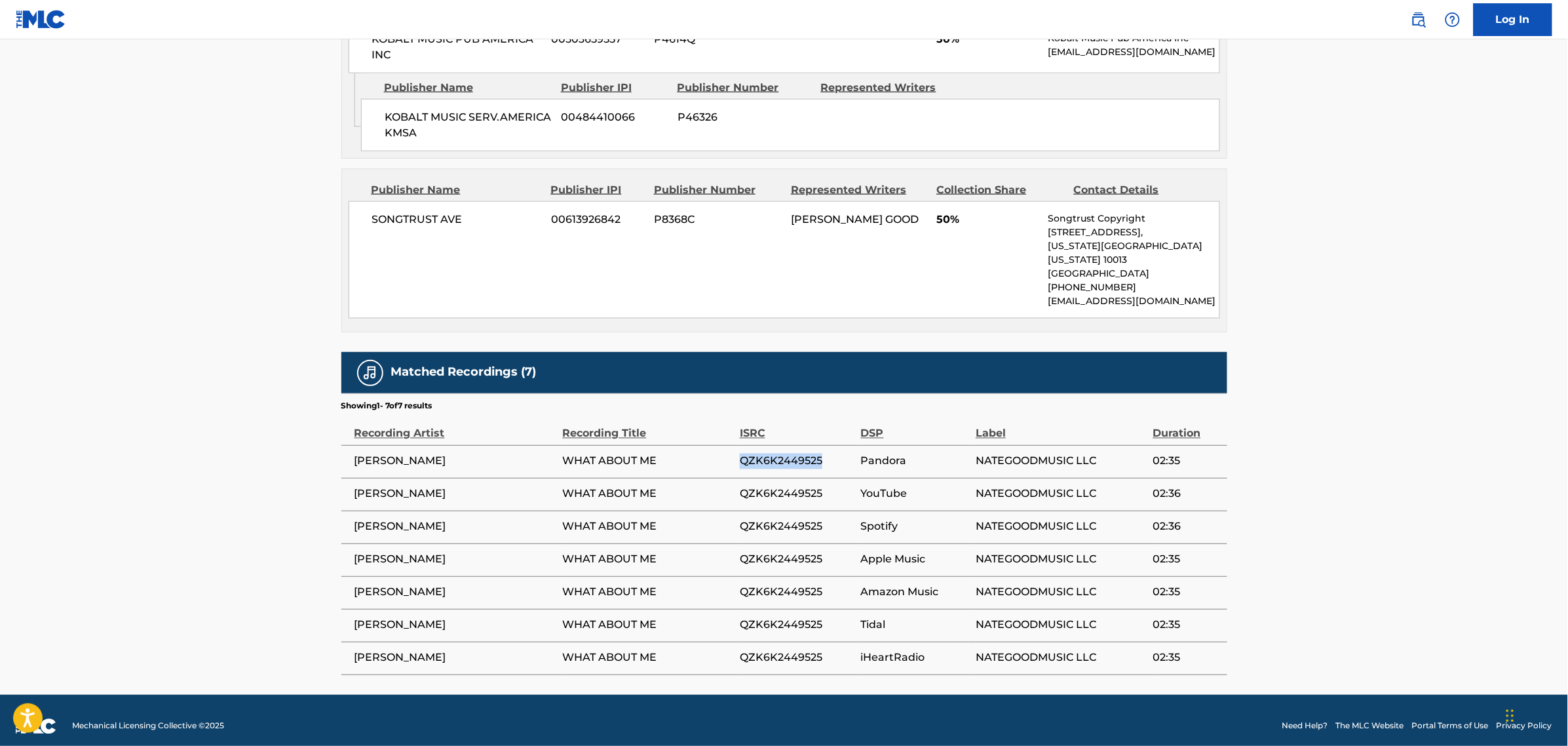
copy span "QZK6K2449525"
